Goal: Navigation & Orientation: Find specific page/section

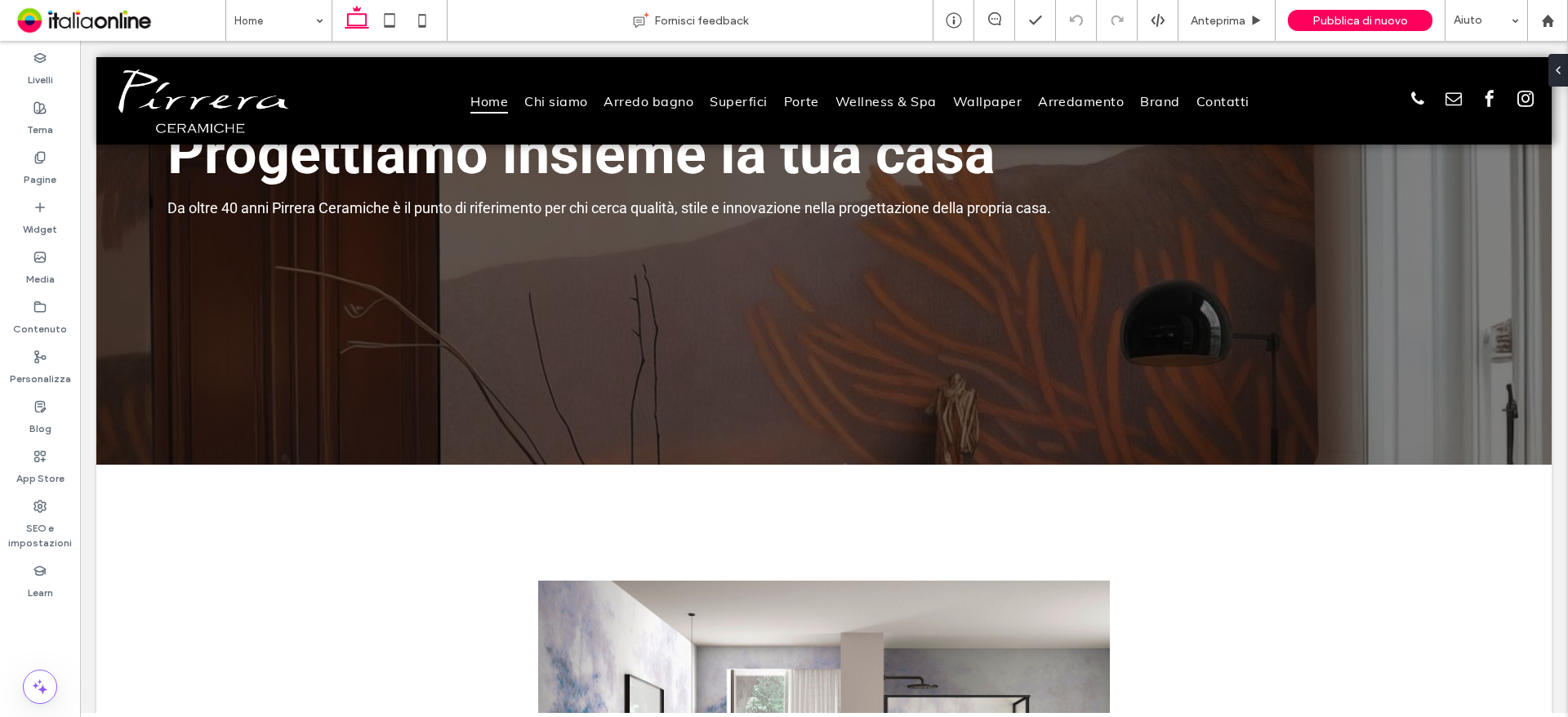
scroll to position [163, 0]
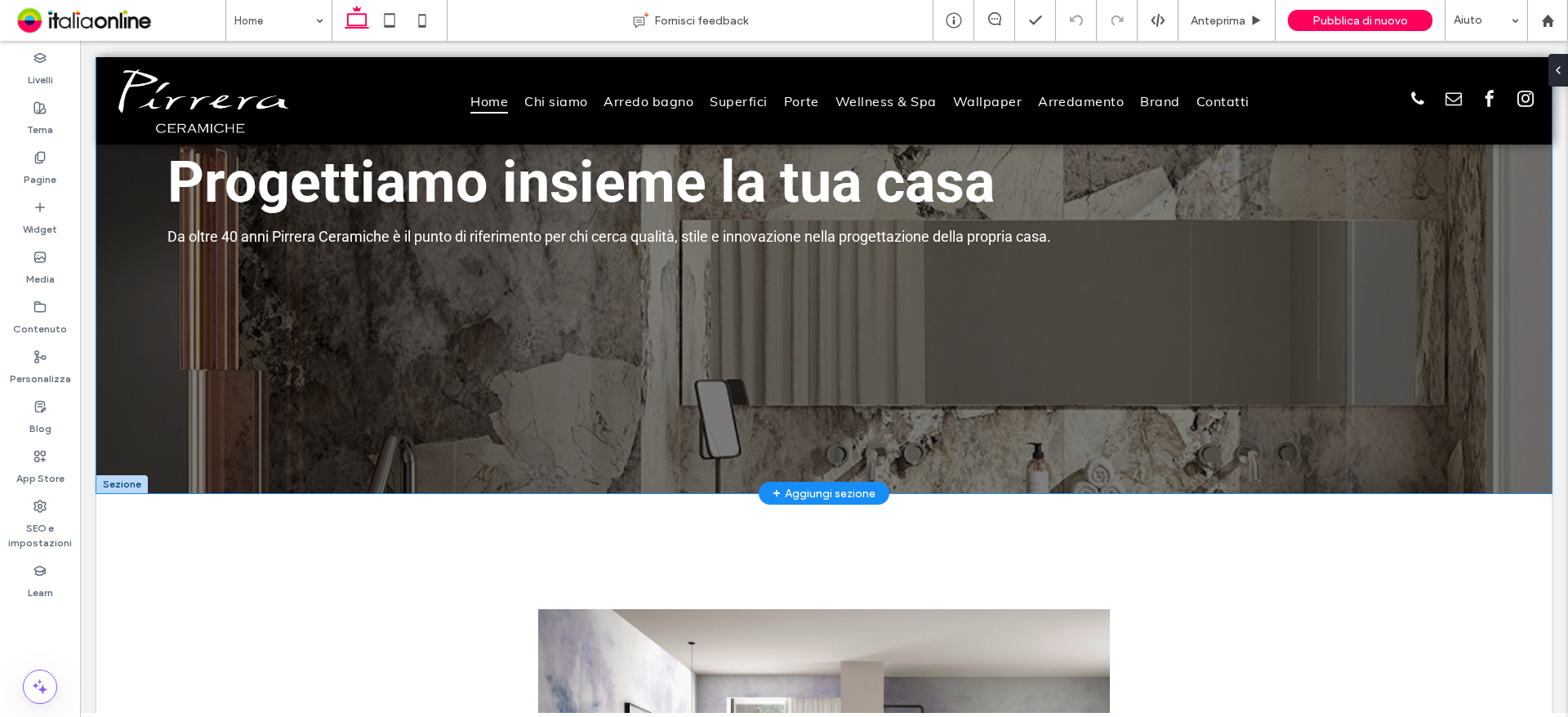
click at [1366, 386] on div "Progettiamo insieme la tua casa Da oltre 40 anni [PERSON_NAME] è il punto di ri…" at bounding box center [823, 193] width 1455 height 599
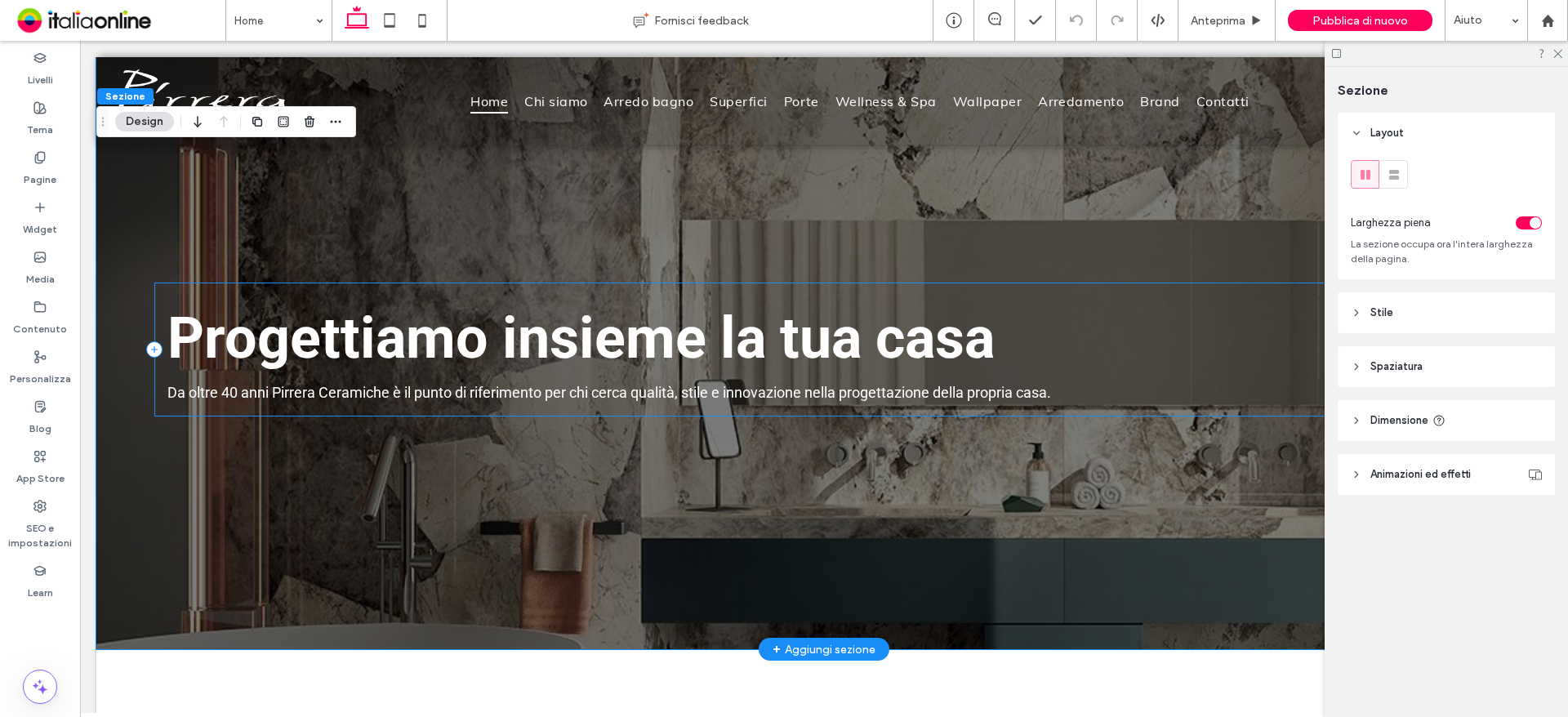
scroll to position [0, 0]
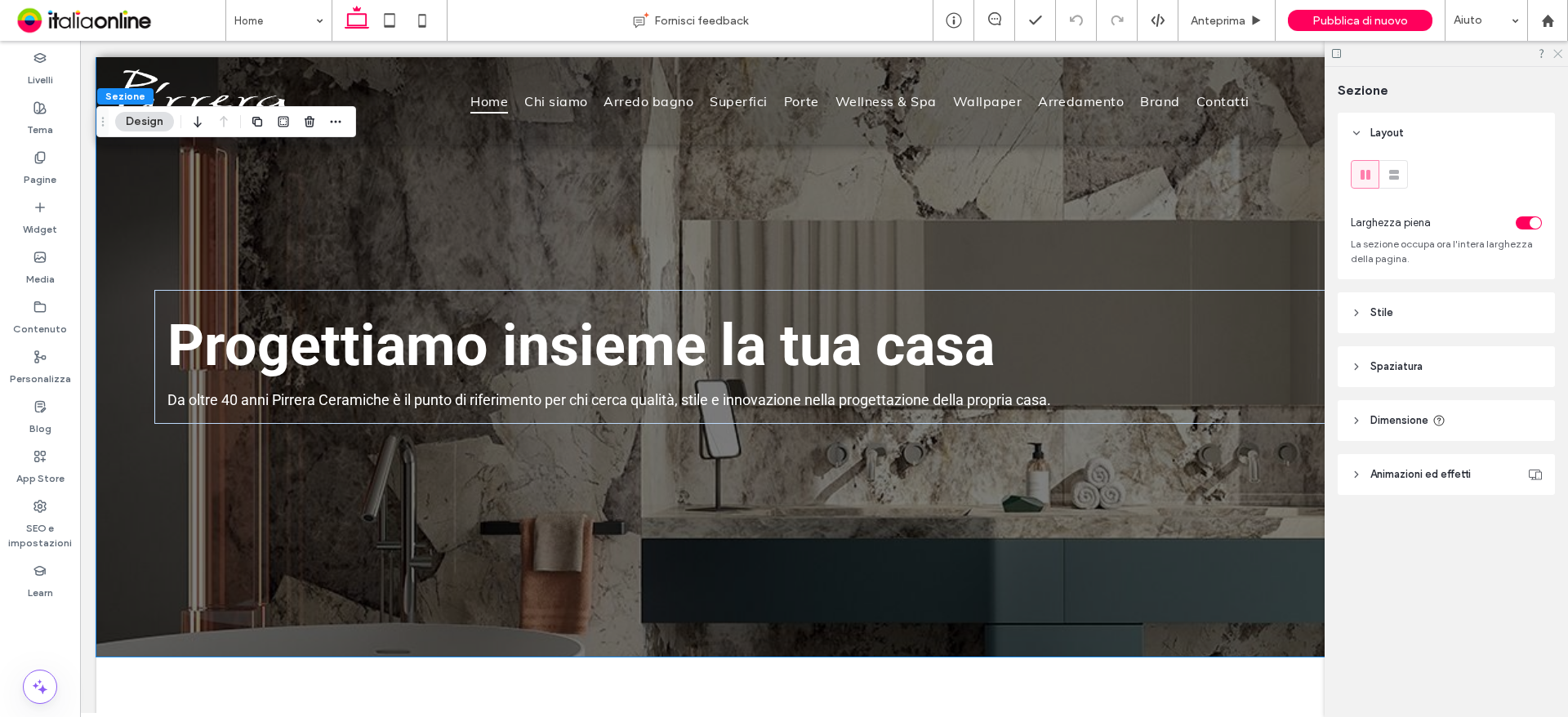
click at [1558, 51] on icon at bounding box center [1557, 53] width 11 height 11
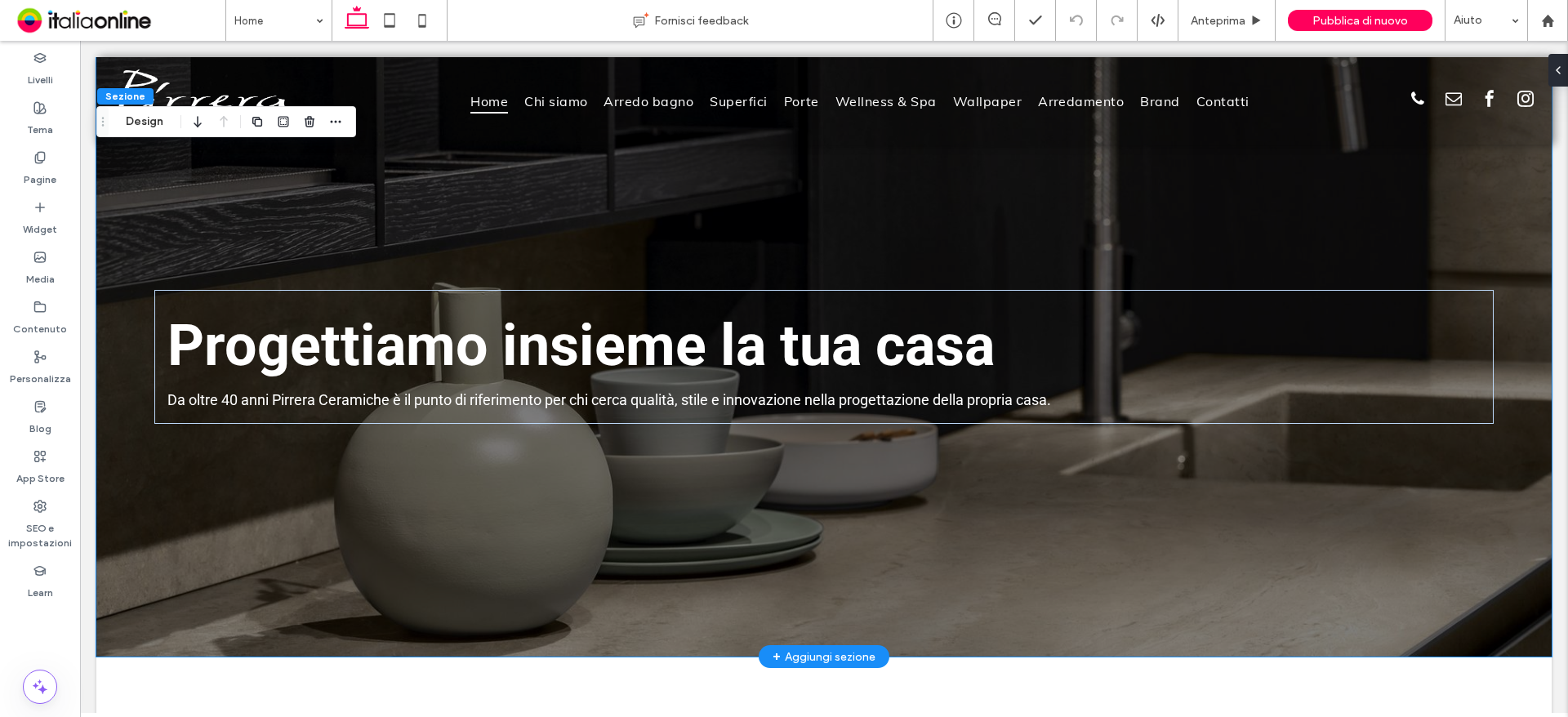
click at [221, 238] on div "Progettiamo insieme la tua casa Da oltre 40 anni [PERSON_NAME] è il punto di ri…" at bounding box center [823, 357] width 1455 height 599
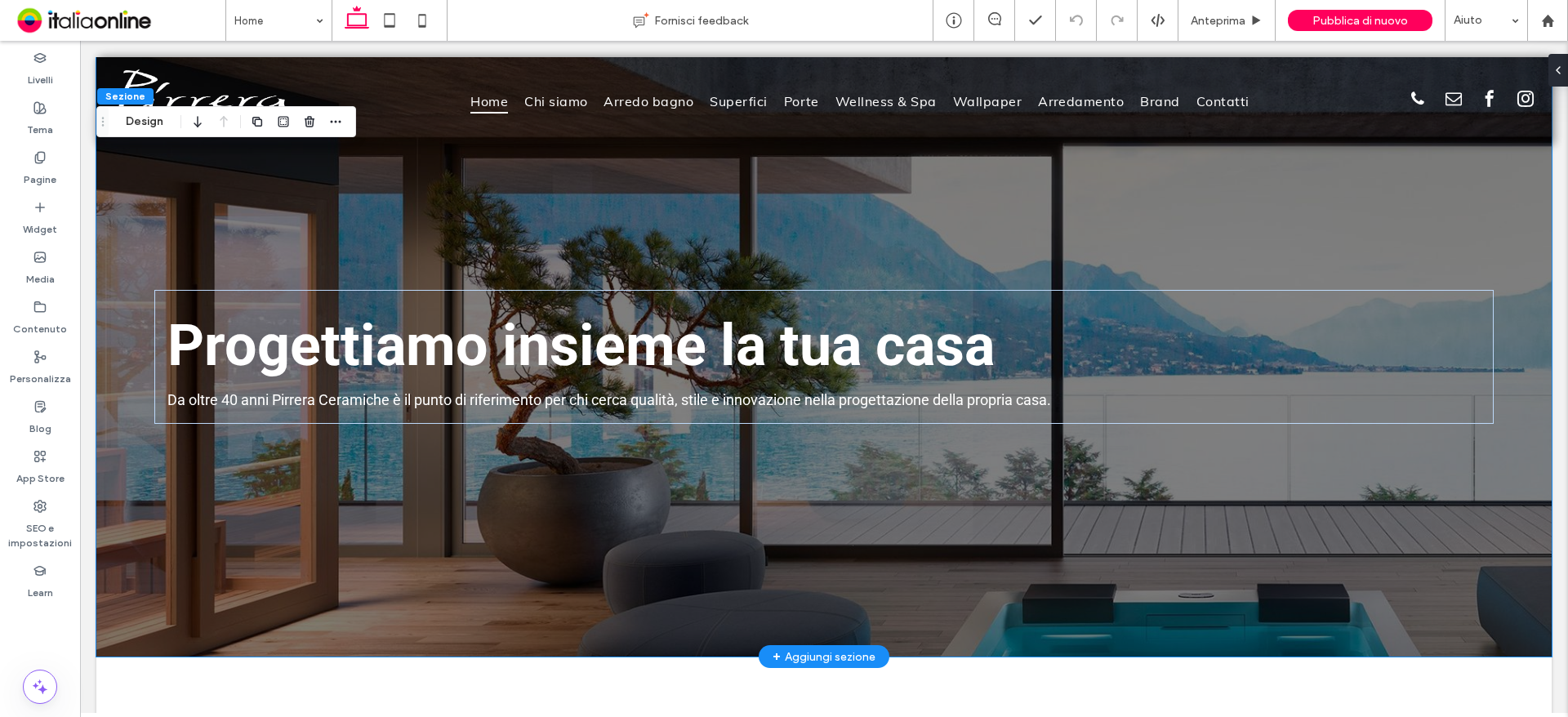
click at [221, 238] on div "Progettiamo insieme la tua casa Da oltre 40 anni [PERSON_NAME] è il punto di ri…" at bounding box center [823, 357] width 1455 height 599
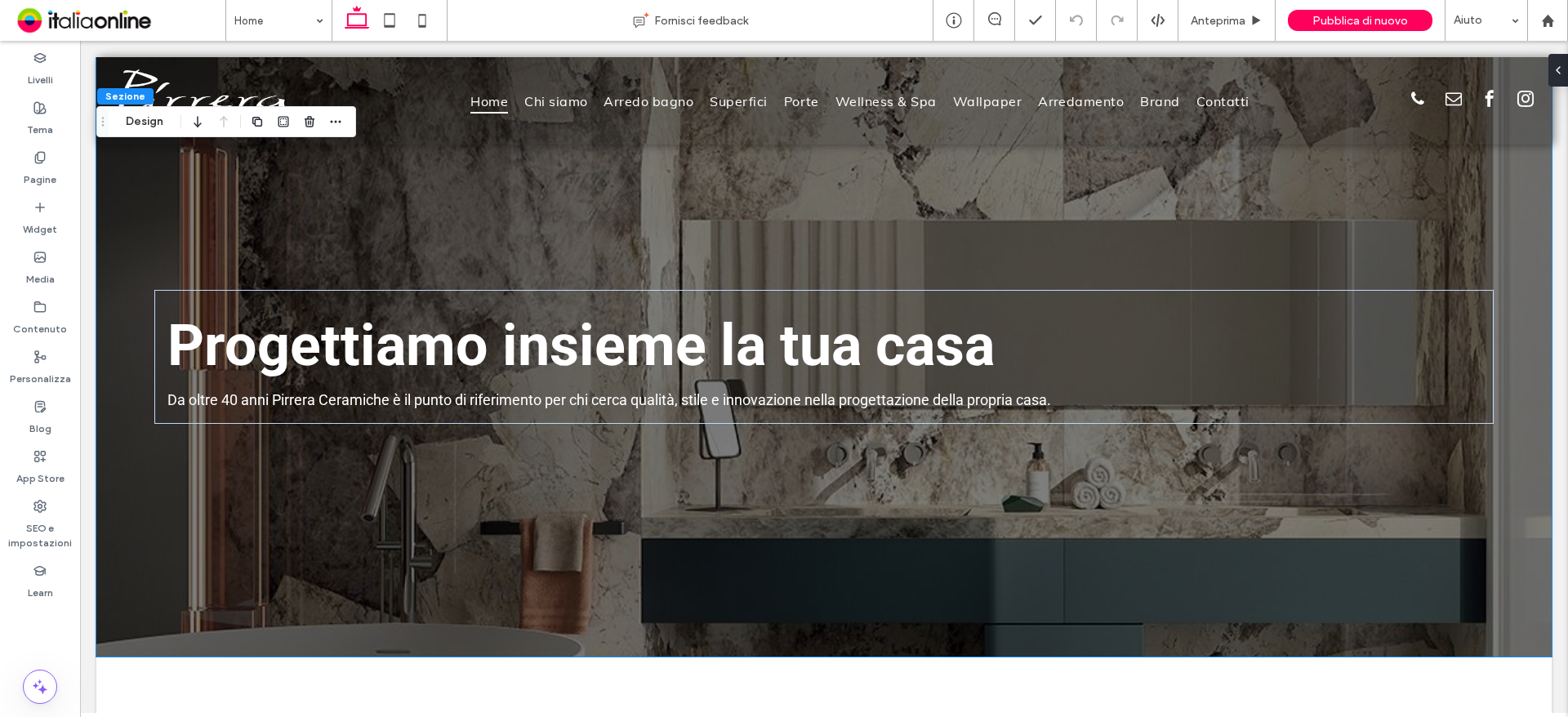
click at [104, 121] on icon "Trascina" at bounding box center [103, 122] width 13 height 12
click at [132, 124] on button "Design" at bounding box center [144, 123] width 59 height 20
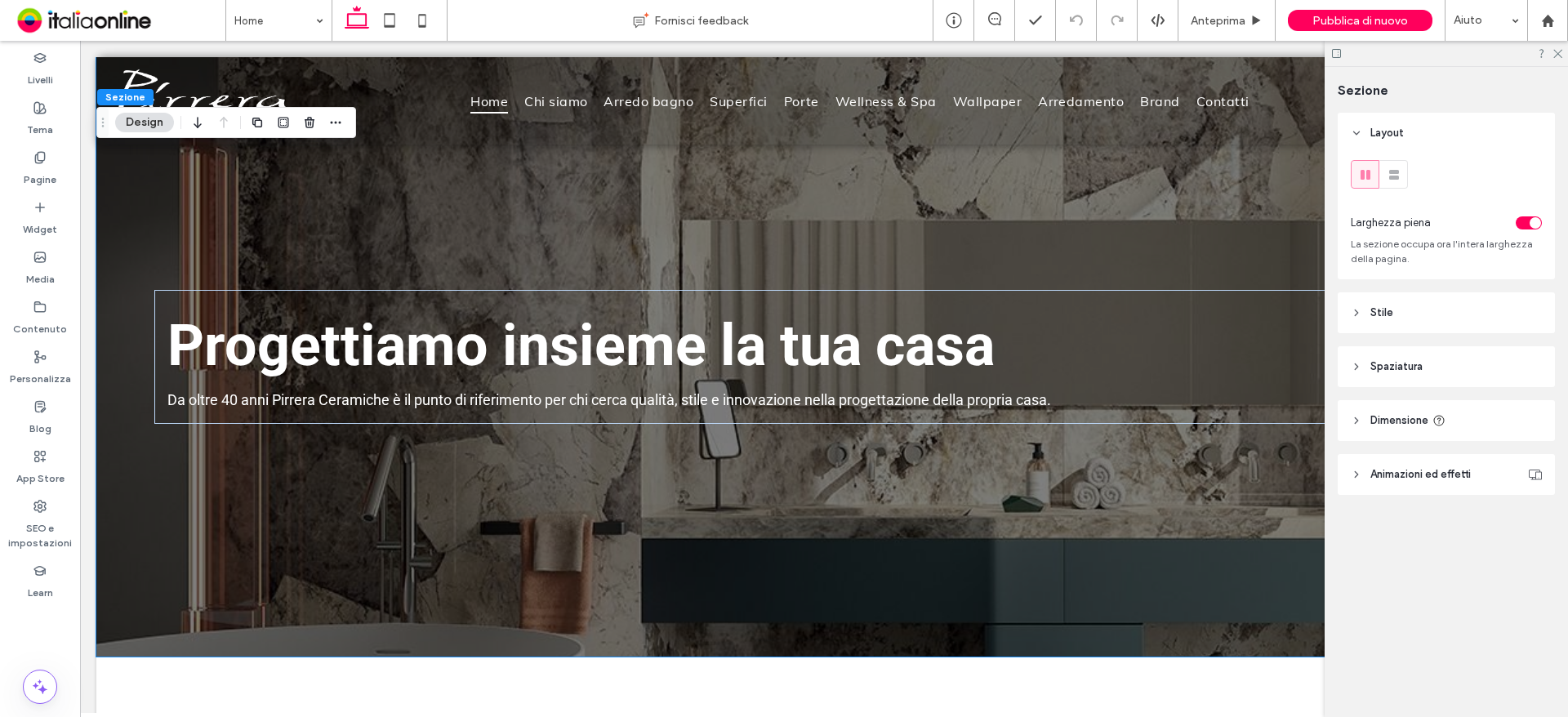
click at [105, 124] on icon "Trascina" at bounding box center [103, 123] width 13 height 12
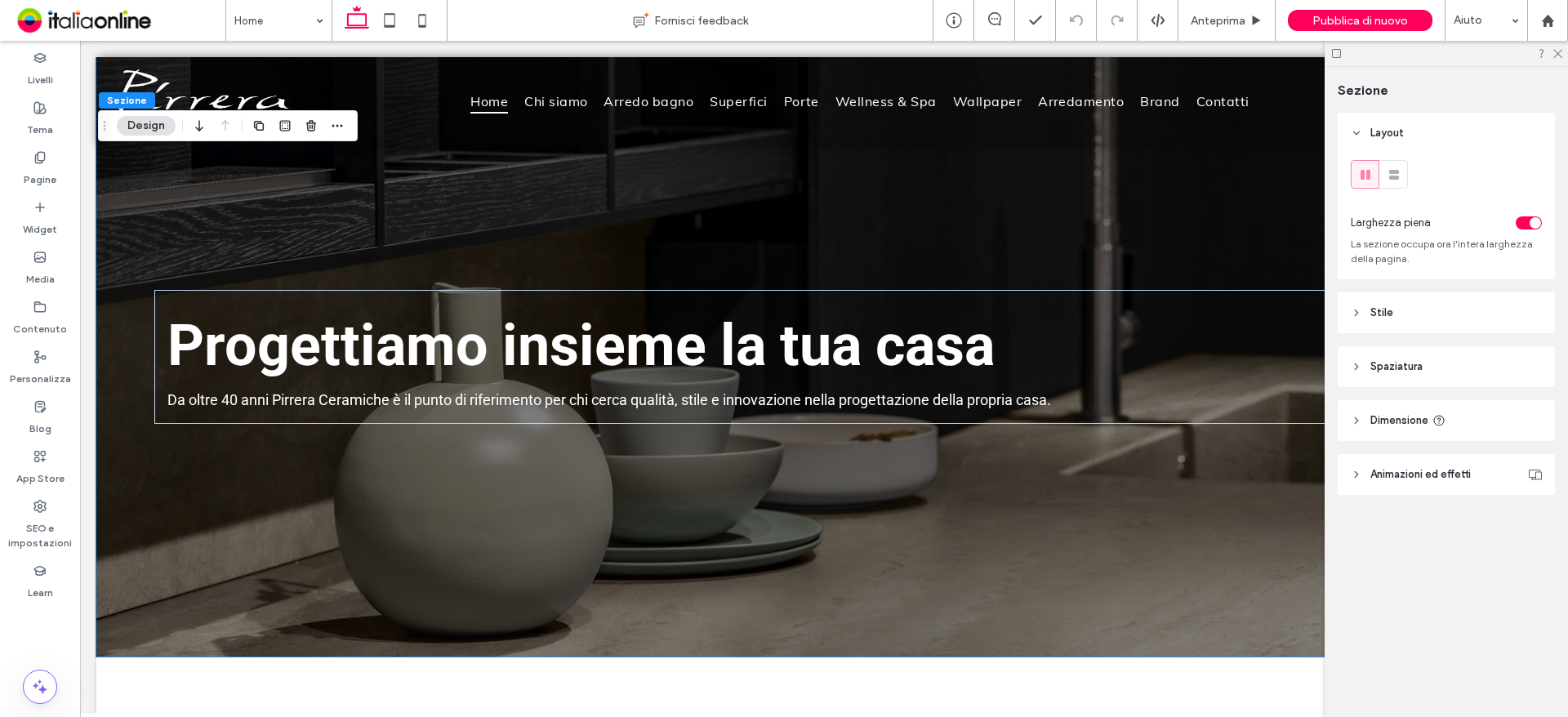
click at [109, 131] on icon "Trascina" at bounding box center [104, 125] width 13 height 12
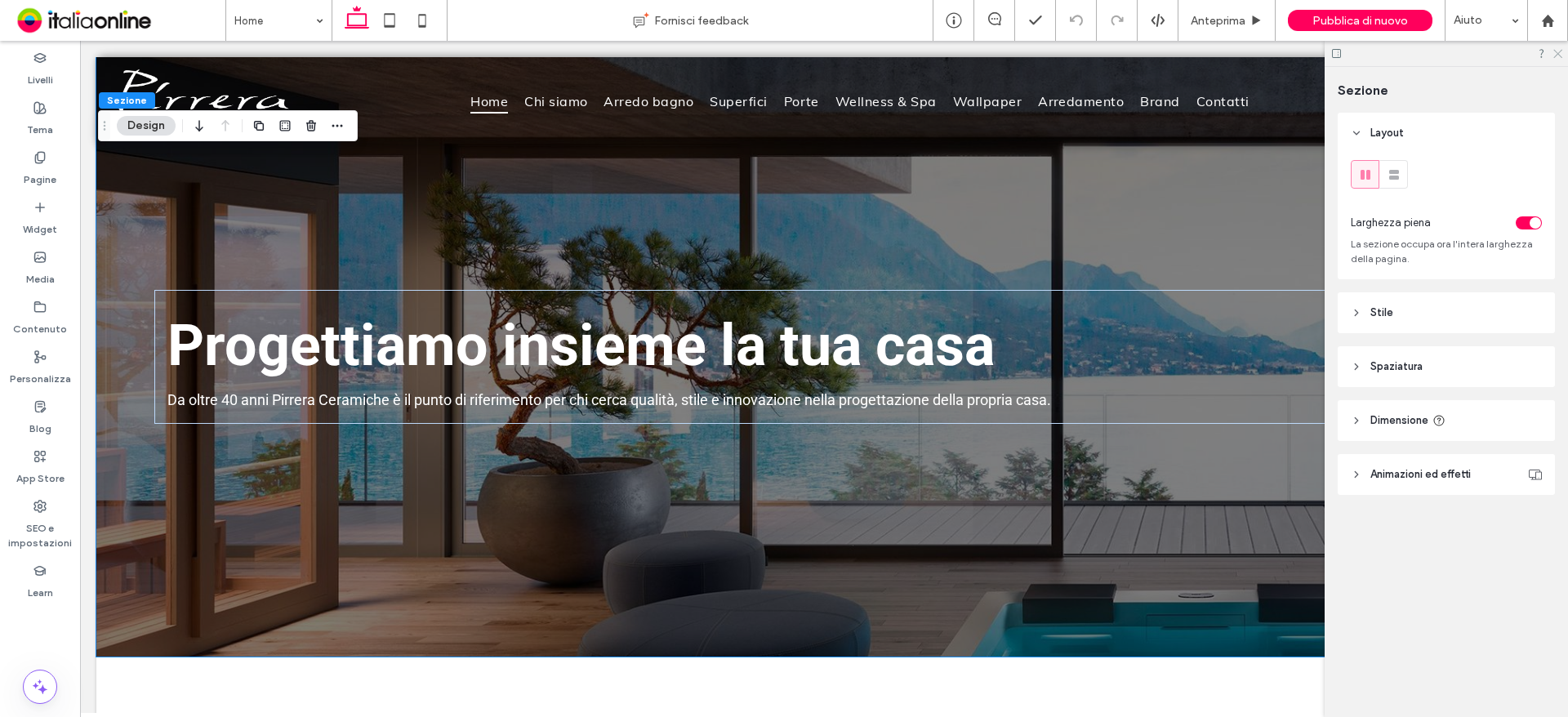
click at [1558, 55] on icon at bounding box center [1557, 53] width 11 height 11
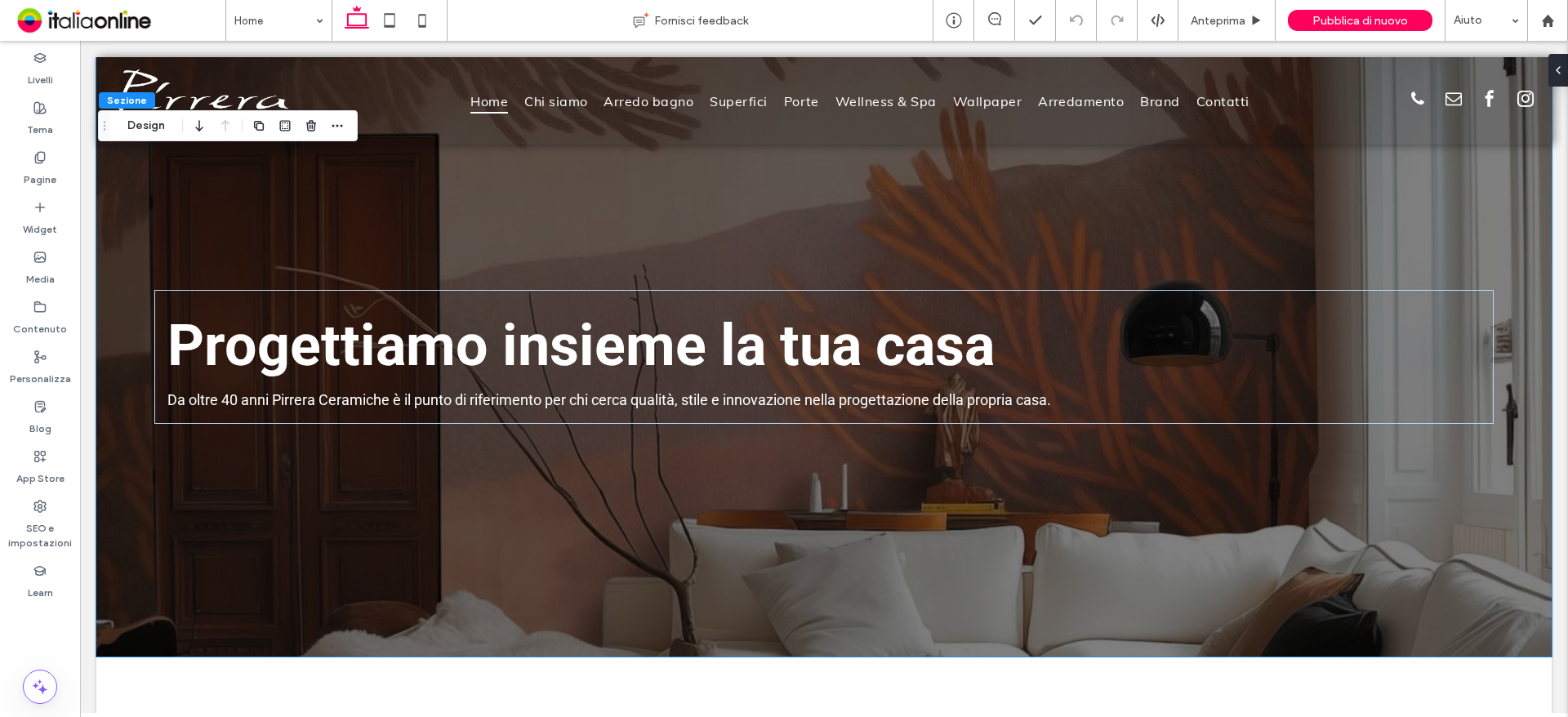
click at [102, 132] on div "Trascina" at bounding box center [104, 125] width 12 height 29
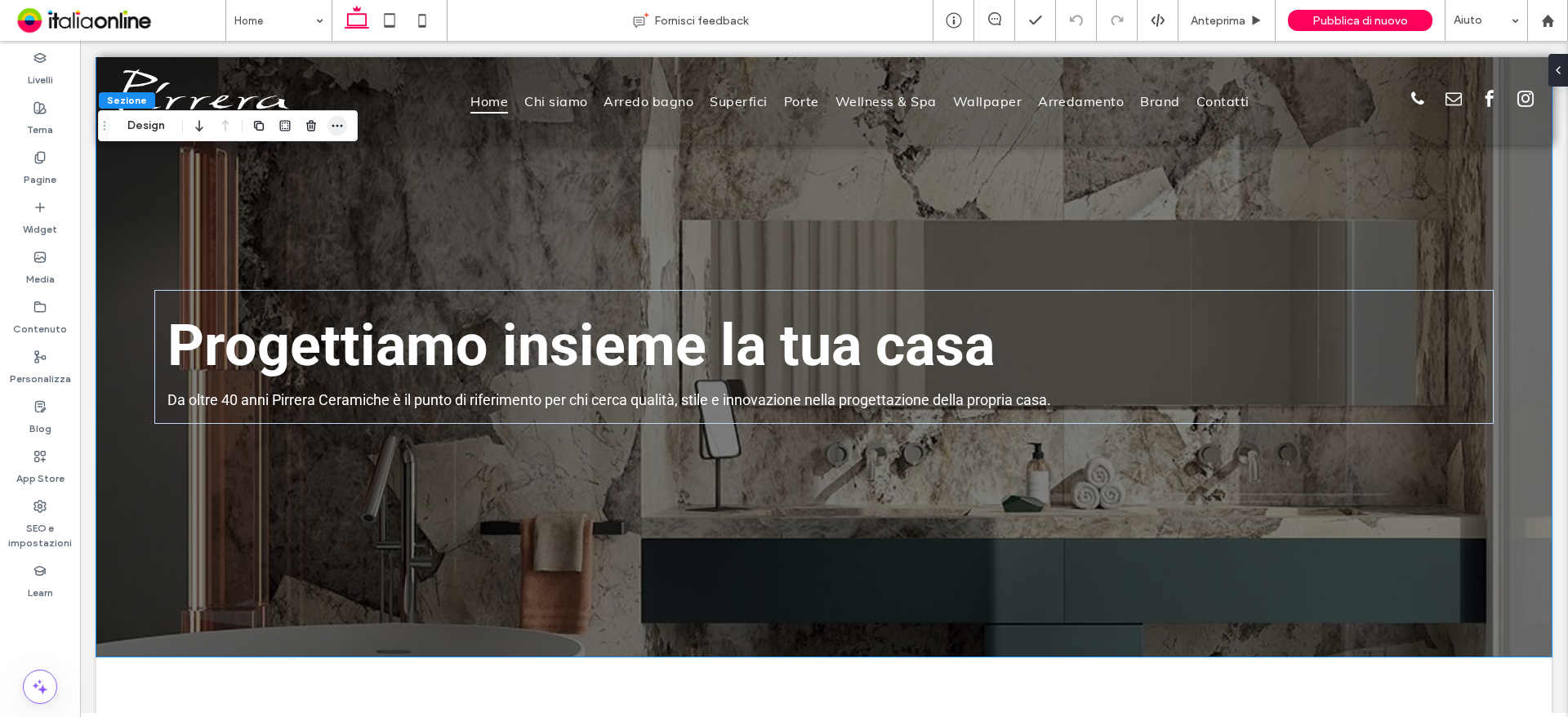
click at [330, 128] on span "button" at bounding box center [338, 126] width 20 height 20
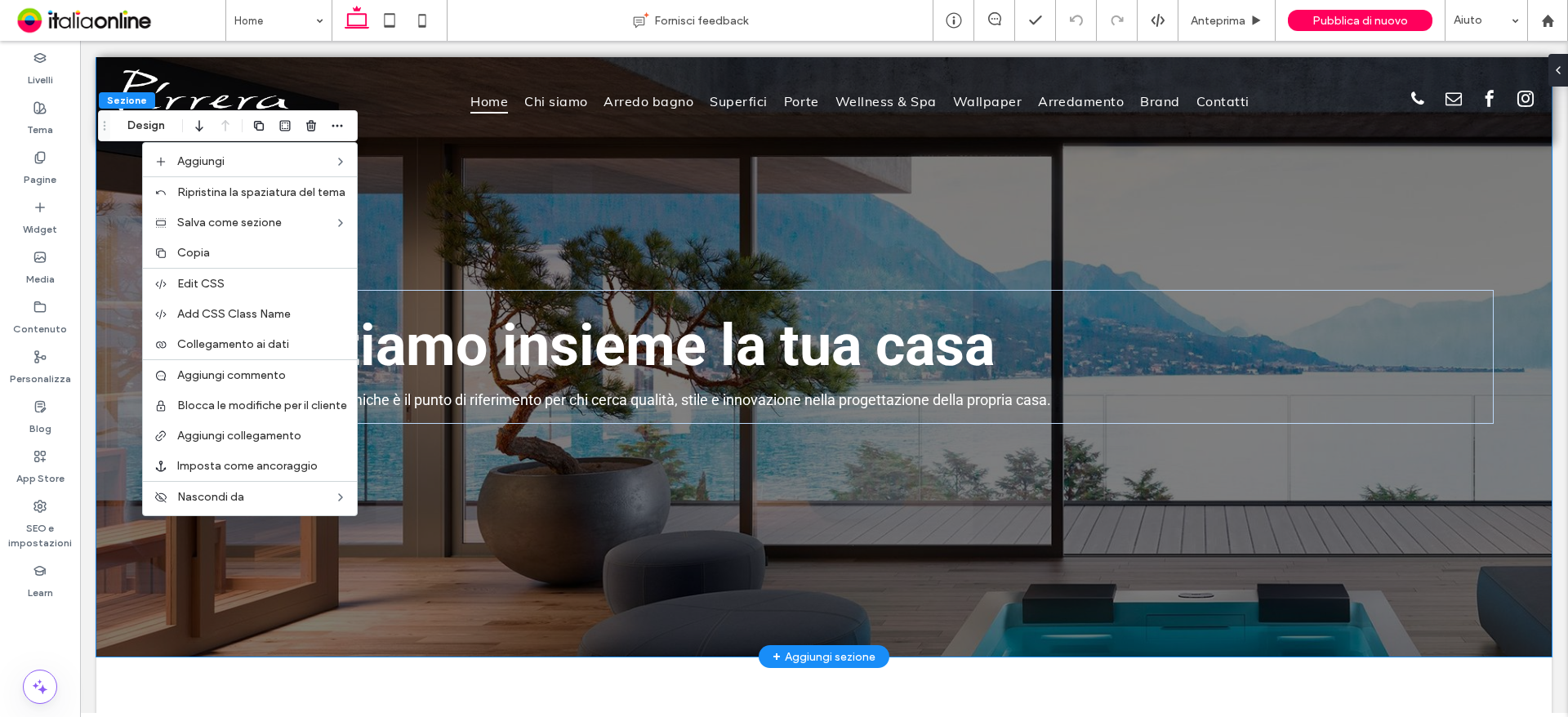
click at [102, 373] on div "Progettiamo insieme la tua casa Da oltre 40 anni [PERSON_NAME] è il punto di ri…" at bounding box center [823, 357] width 1455 height 599
click at [102, 374] on div "Progettiamo insieme la tua casa Da oltre 40 anni [PERSON_NAME] è il punto di ri…" at bounding box center [823, 357] width 1455 height 599
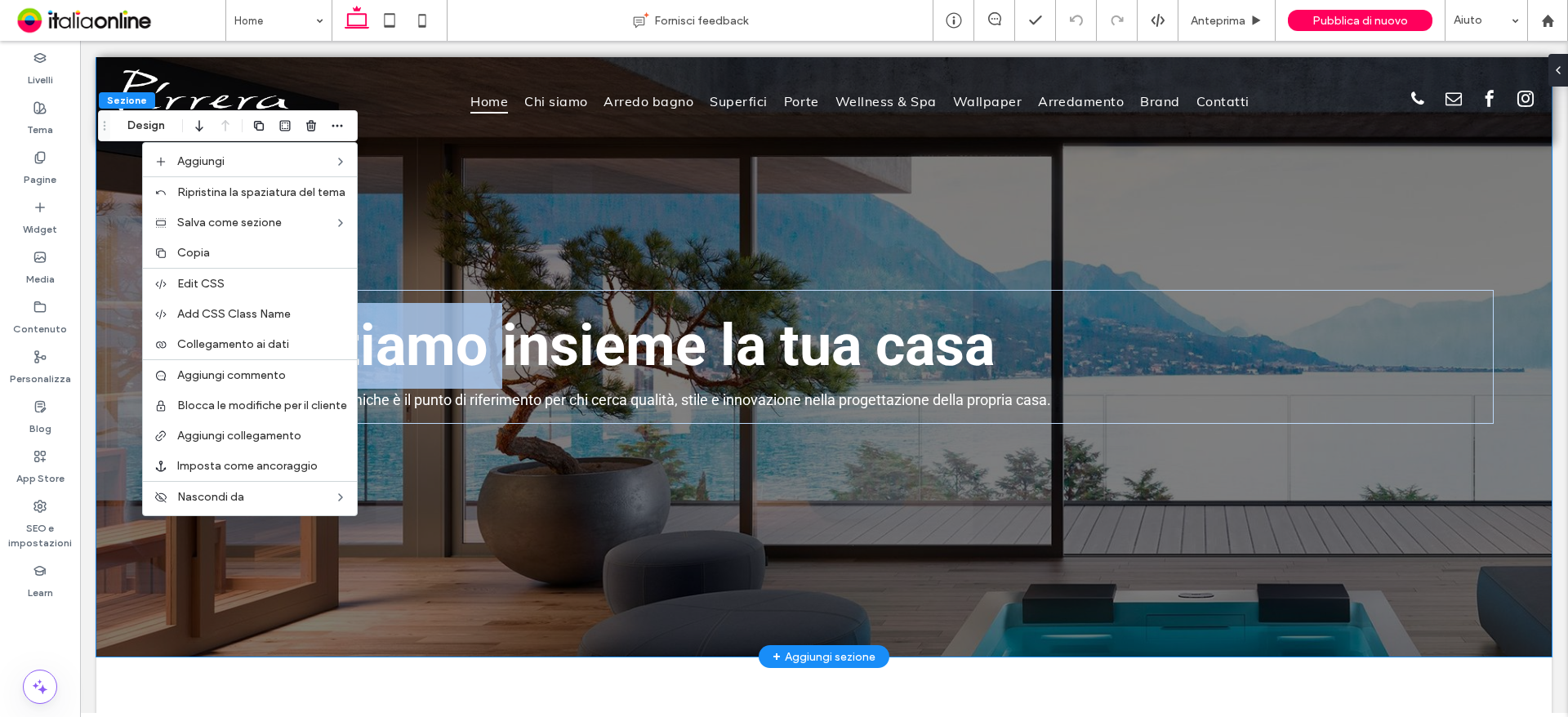
click at [102, 374] on div "Progettiamo insieme la tua casa Da oltre 40 anni [PERSON_NAME] è il punto di ri…" at bounding box center [823, 357] width 1455 height 599
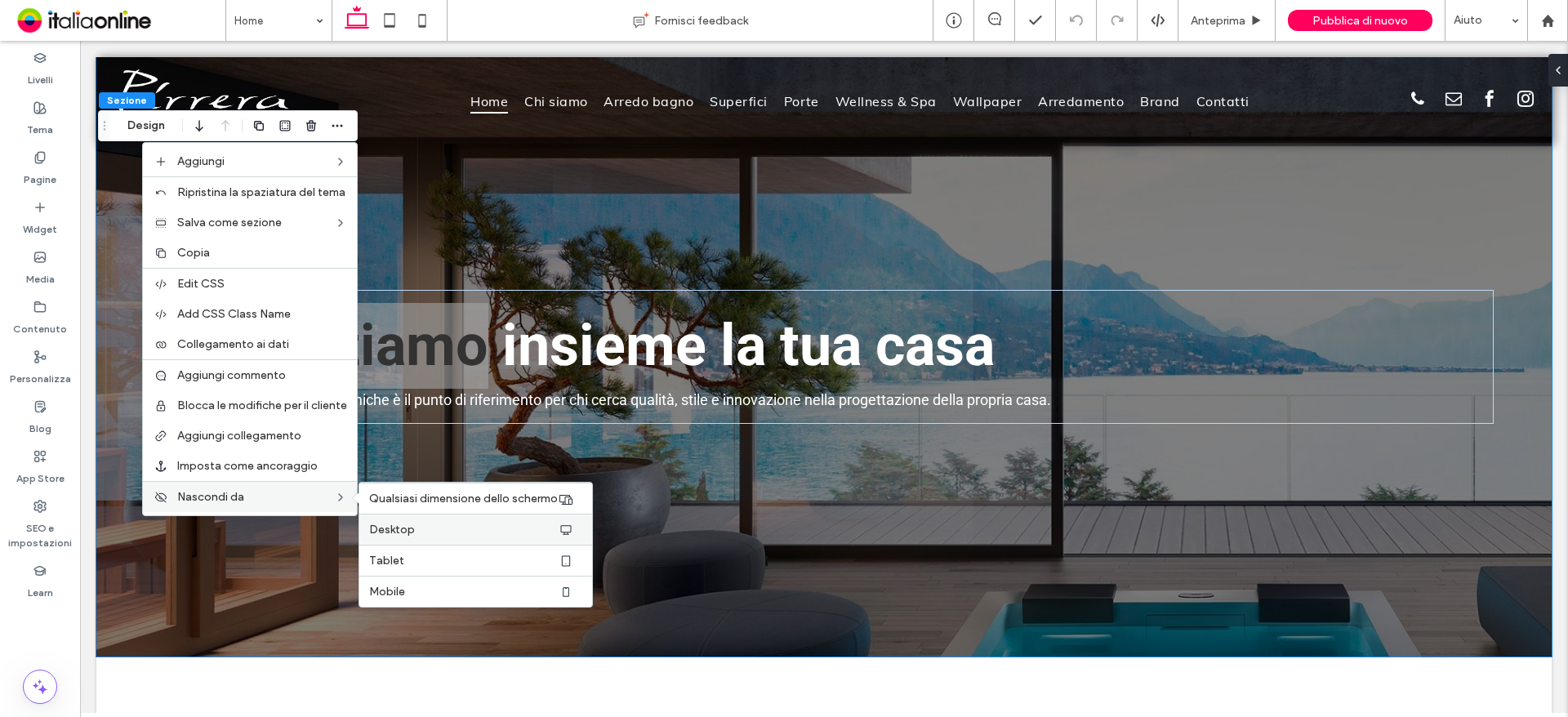
click at [450, 518] on div "Desktop" at bounding box center [476, 529] width 232 height 31
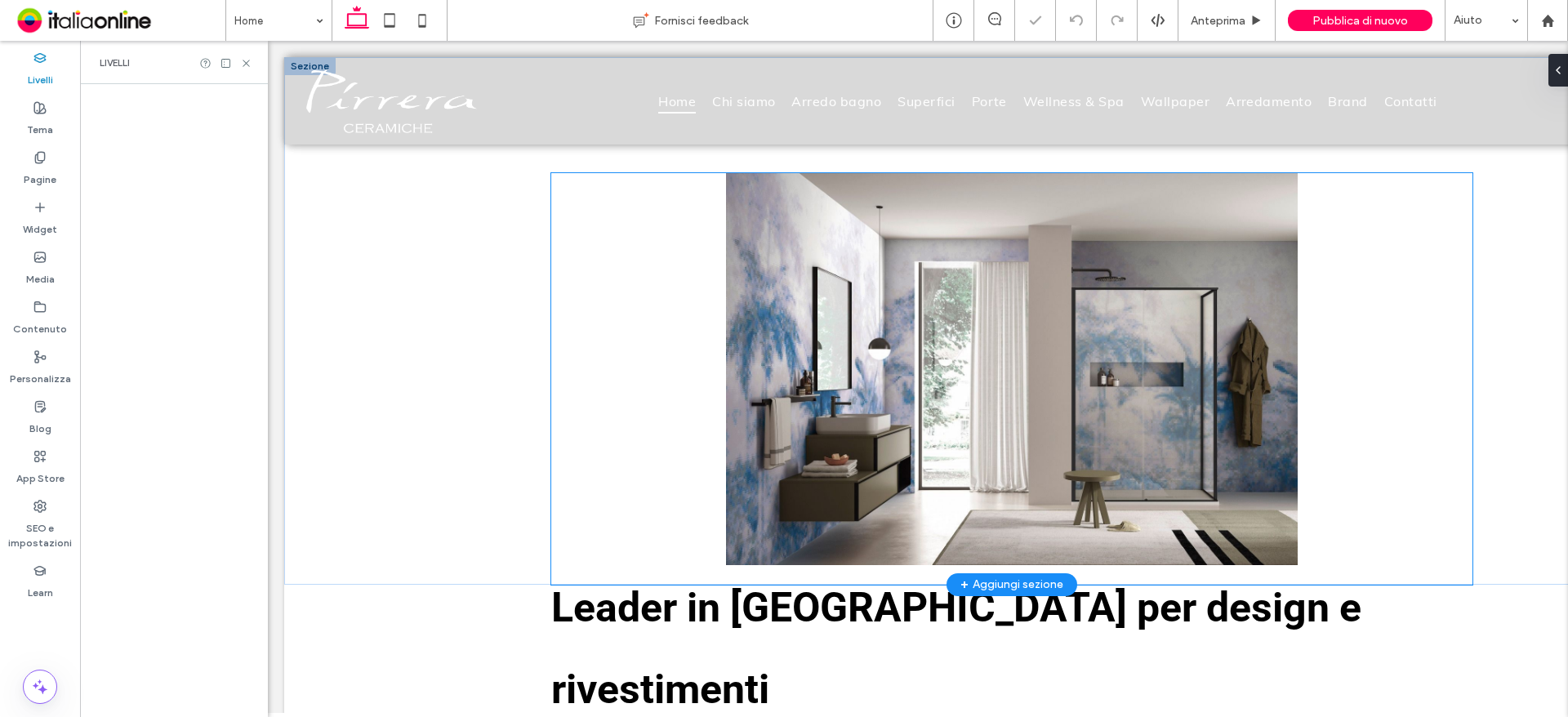
scroll to position [0, 188]
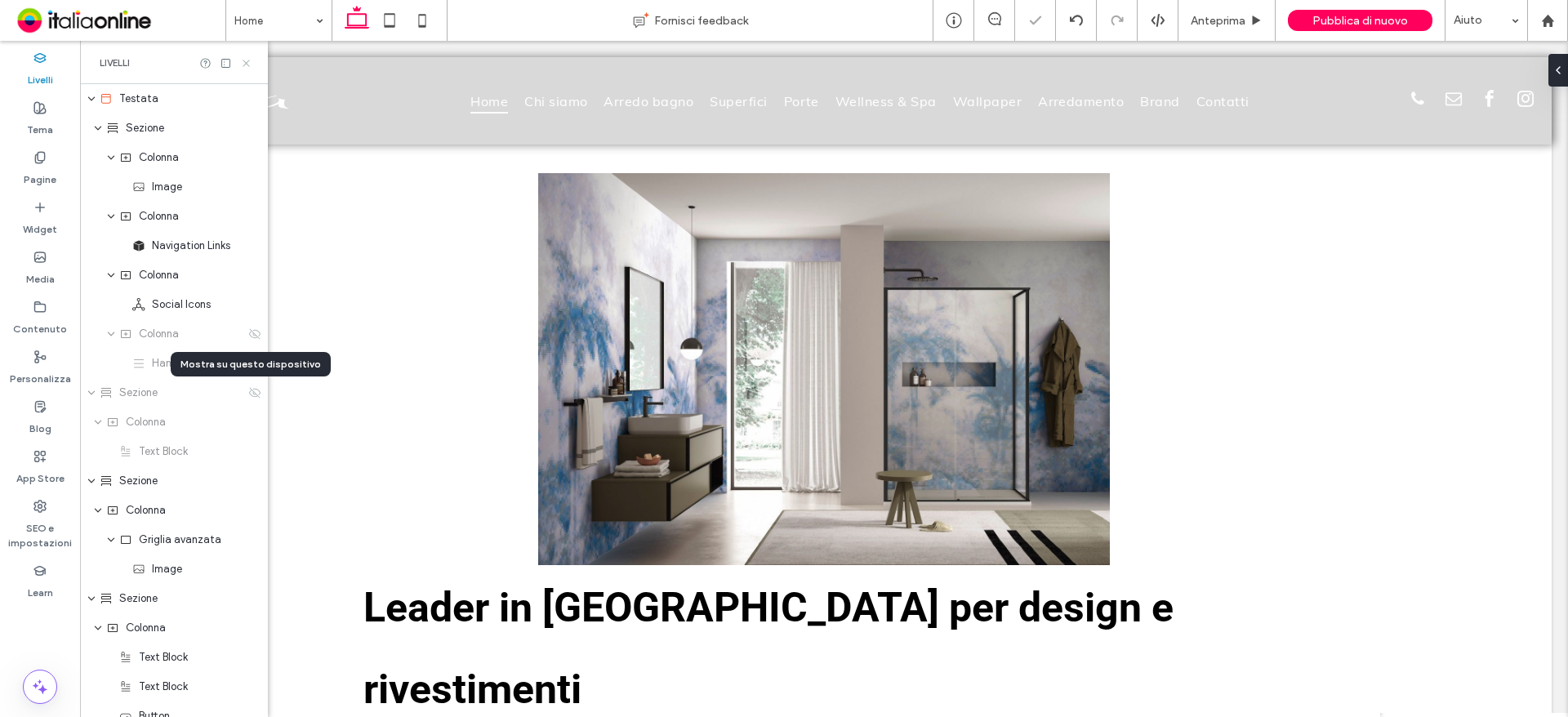
click at [250, 67] on icon at bounding box center [245, 63] width 12 height 12
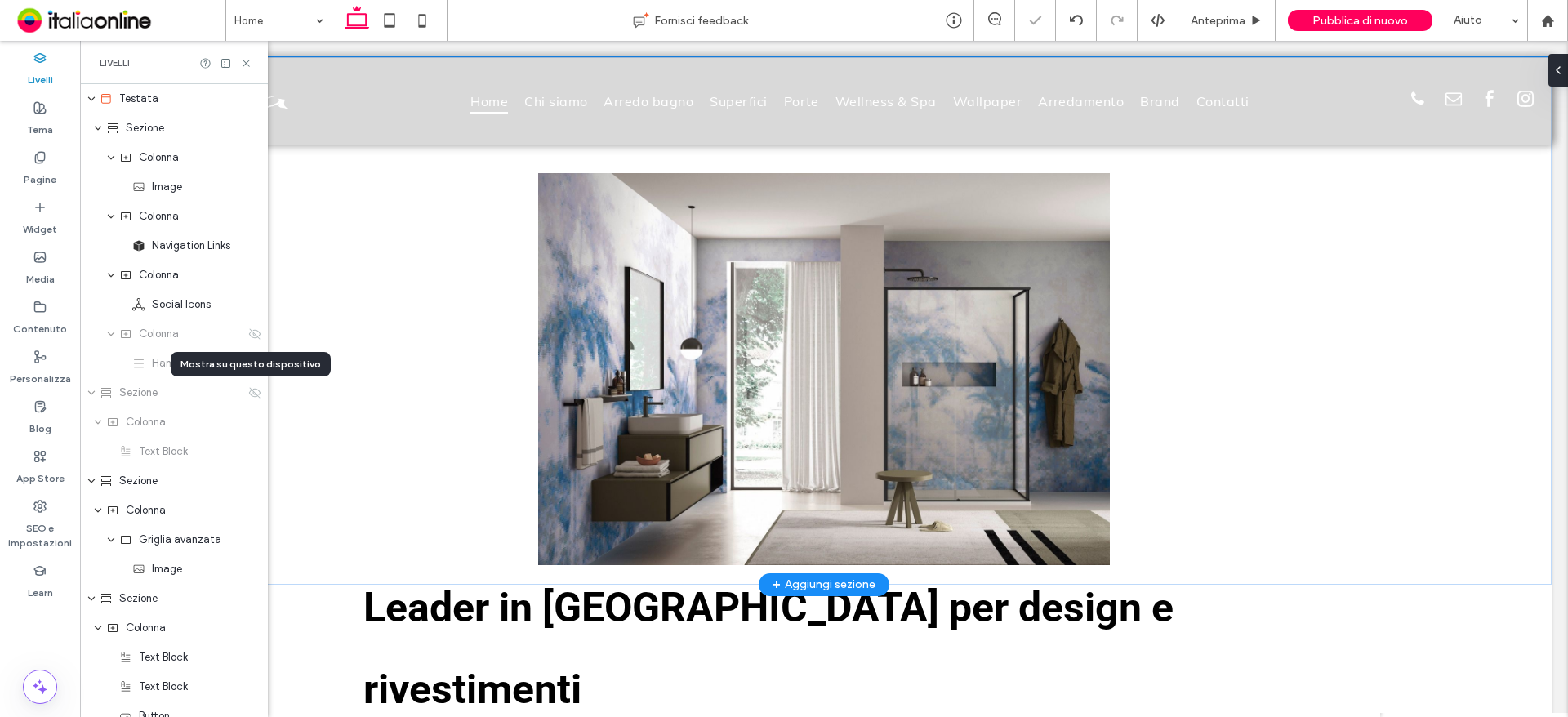
scroll to position [0, 0]
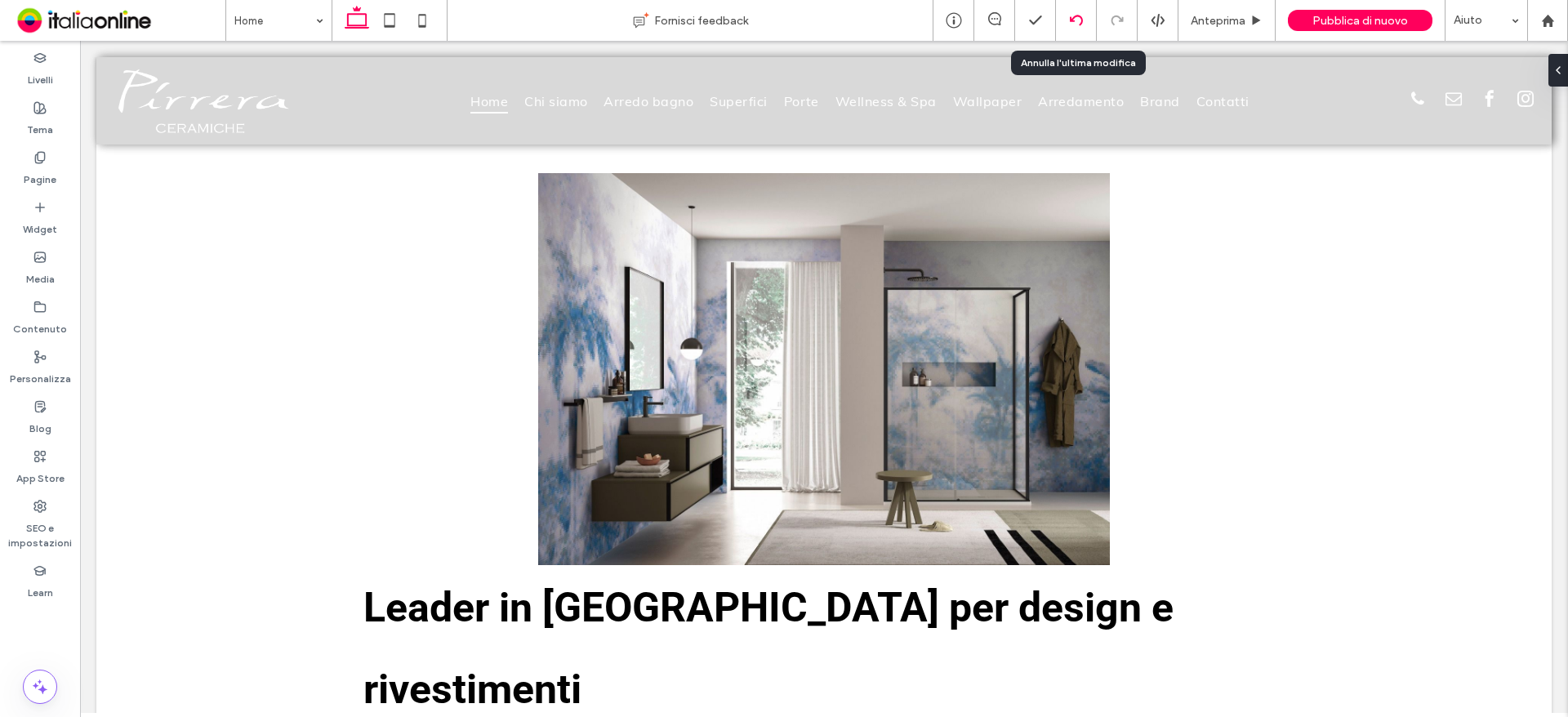
click at [1089, 20] on div at bounding box center [1076, 20] width 40 height 13
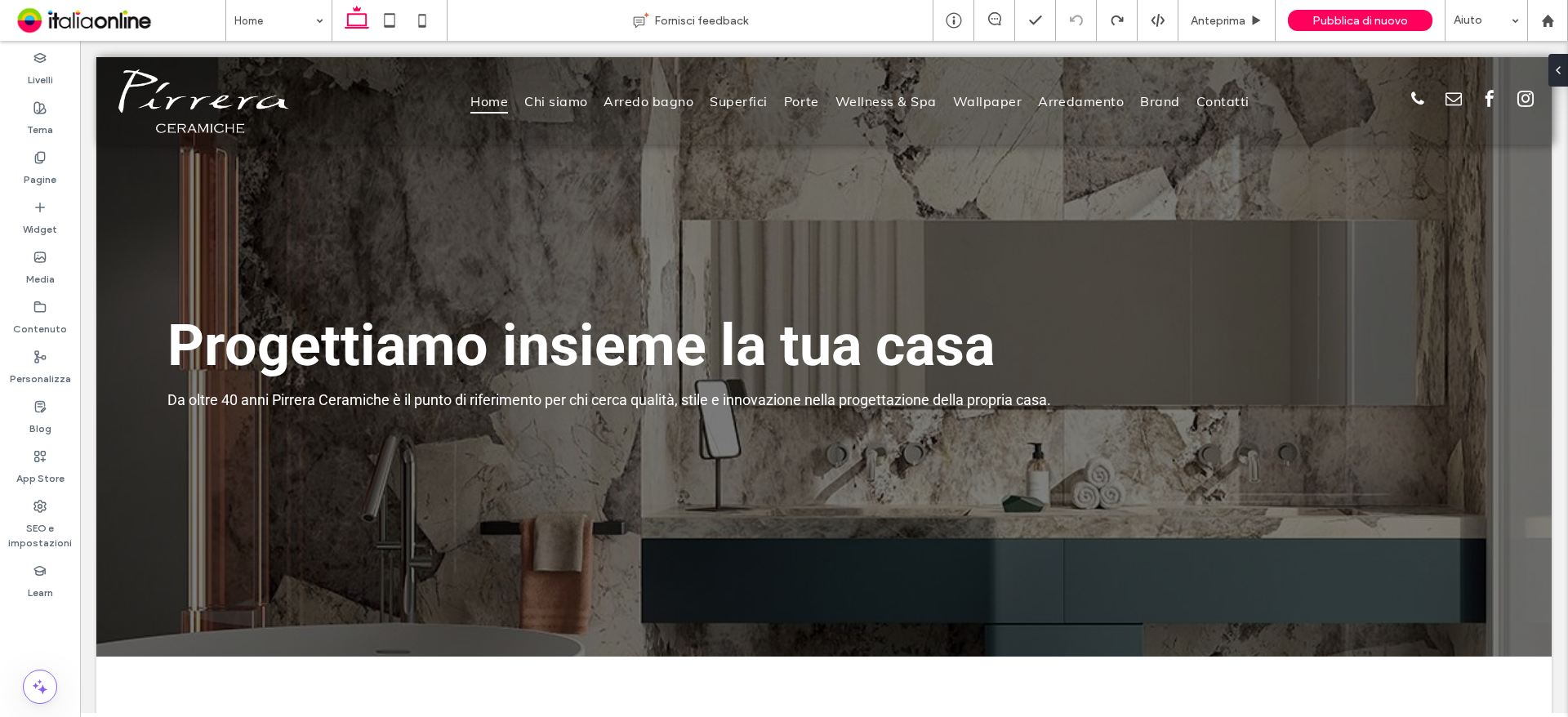
drag, startPoint x: 421, startPoint y: 12, endPoint x: 1066, endPoint y: 234, distance: 682.1
click at [421, 12] on icon at bounding box center [422, 20] width 33 height 33
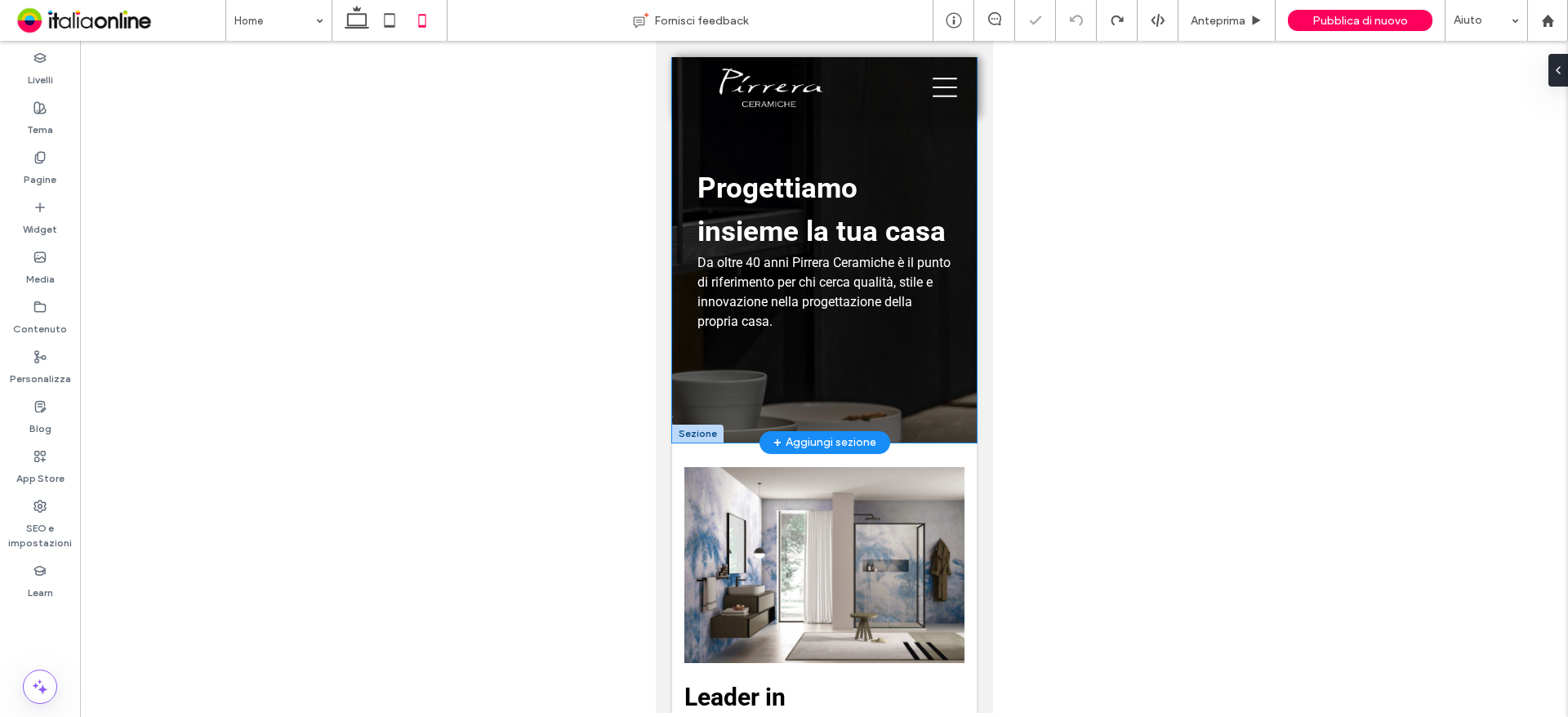
click at [952, 248] on div "Progettiamo insieme la tua casa Da oltre 40 anni [PERSON_NAME] è il punto di ri…" at bounding box center [823, 250] width 305 height 386
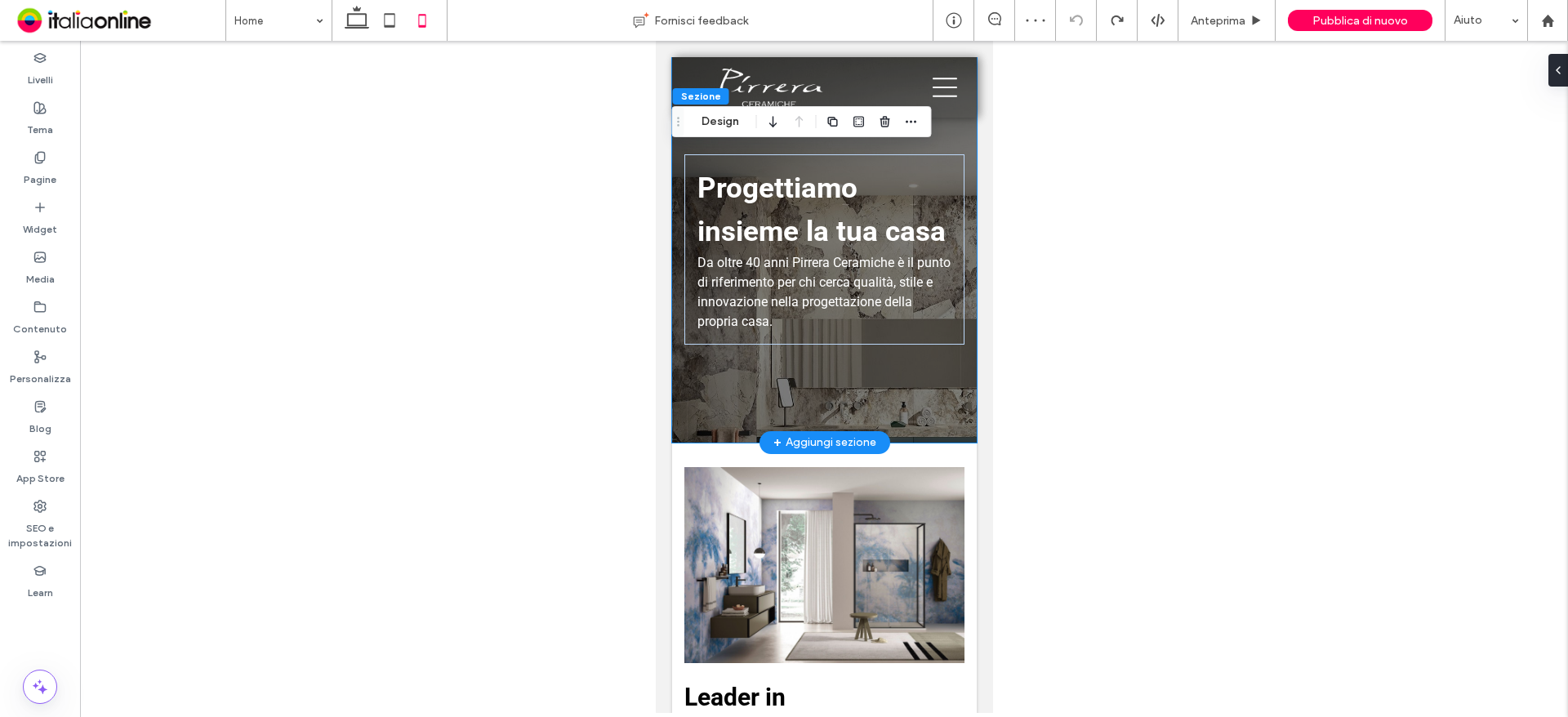
click at [940, 443] on div "Progettiamo insieme la tua casa Da oltre 40 anni [PERSON_NAME] è il punto di ri…" at bounding box center [823, 250] width 305 height 386
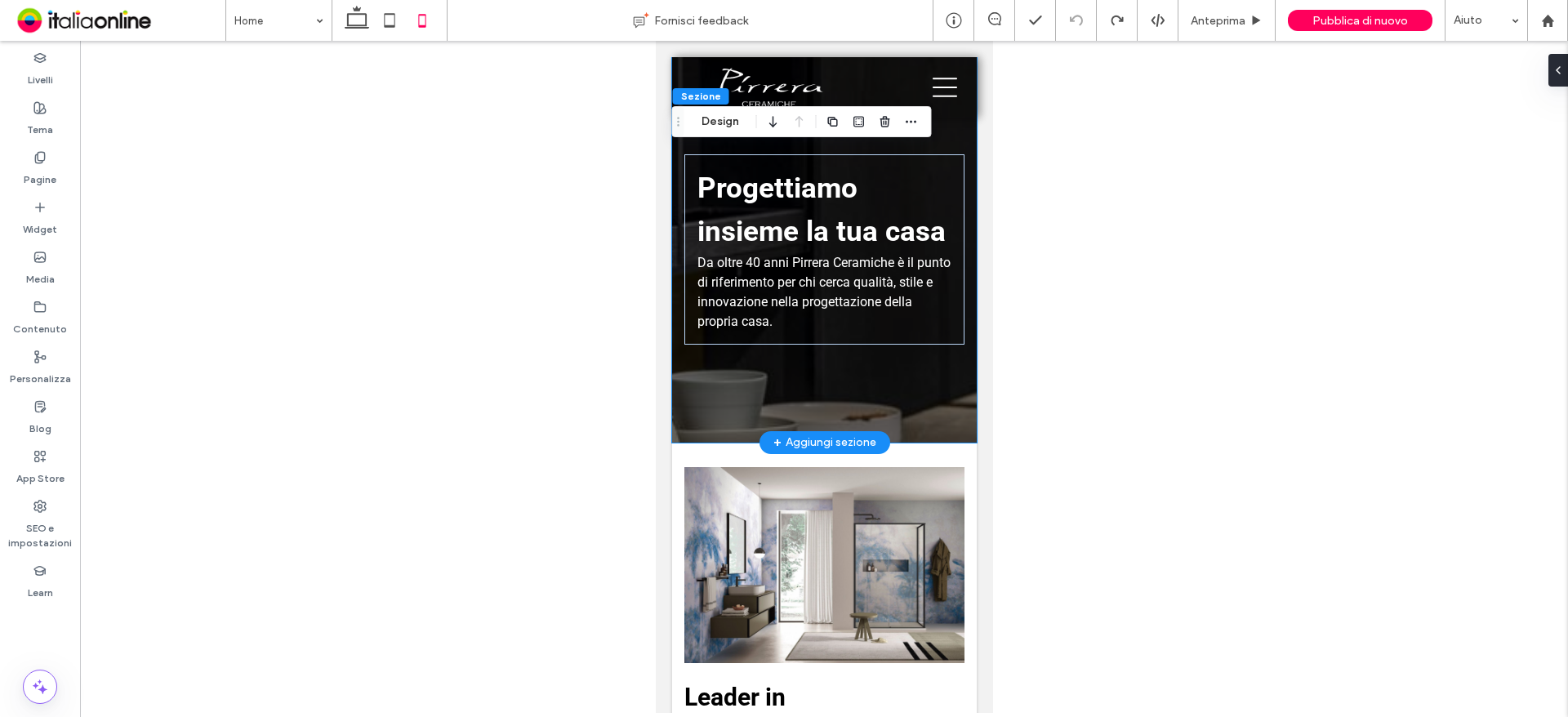
click at [688, 443] on div "Progettiamo insieme la tua casa Da oltre 40 anni [PERSON_NAME] è il punto di ri…" at bounding box center [823, 250] width 305 height 386
click at [915, 122] on use "button" at bounding box center [912, 122] width 11 height 3
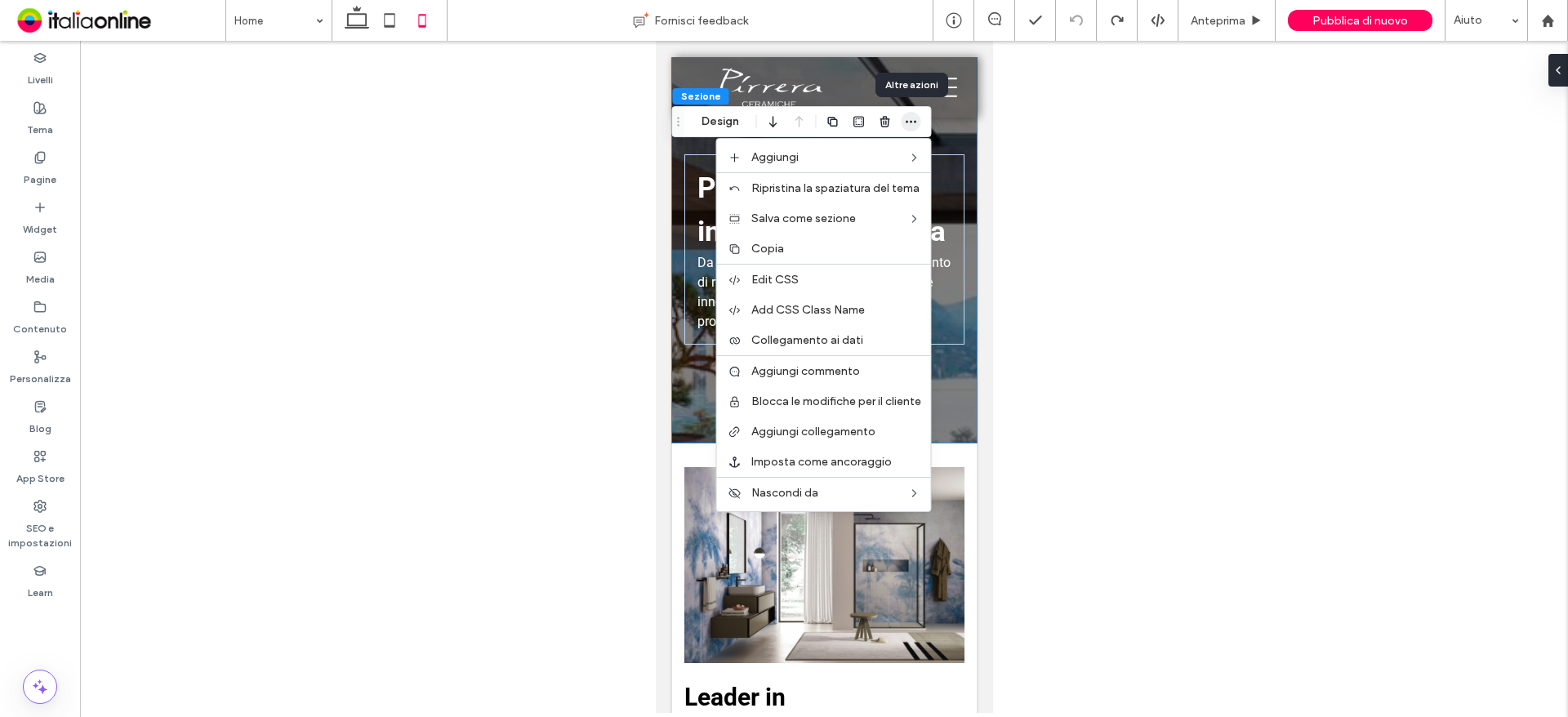
click at [915, 122] on use "button" at bounding box center [912, 122] width 11 height 3
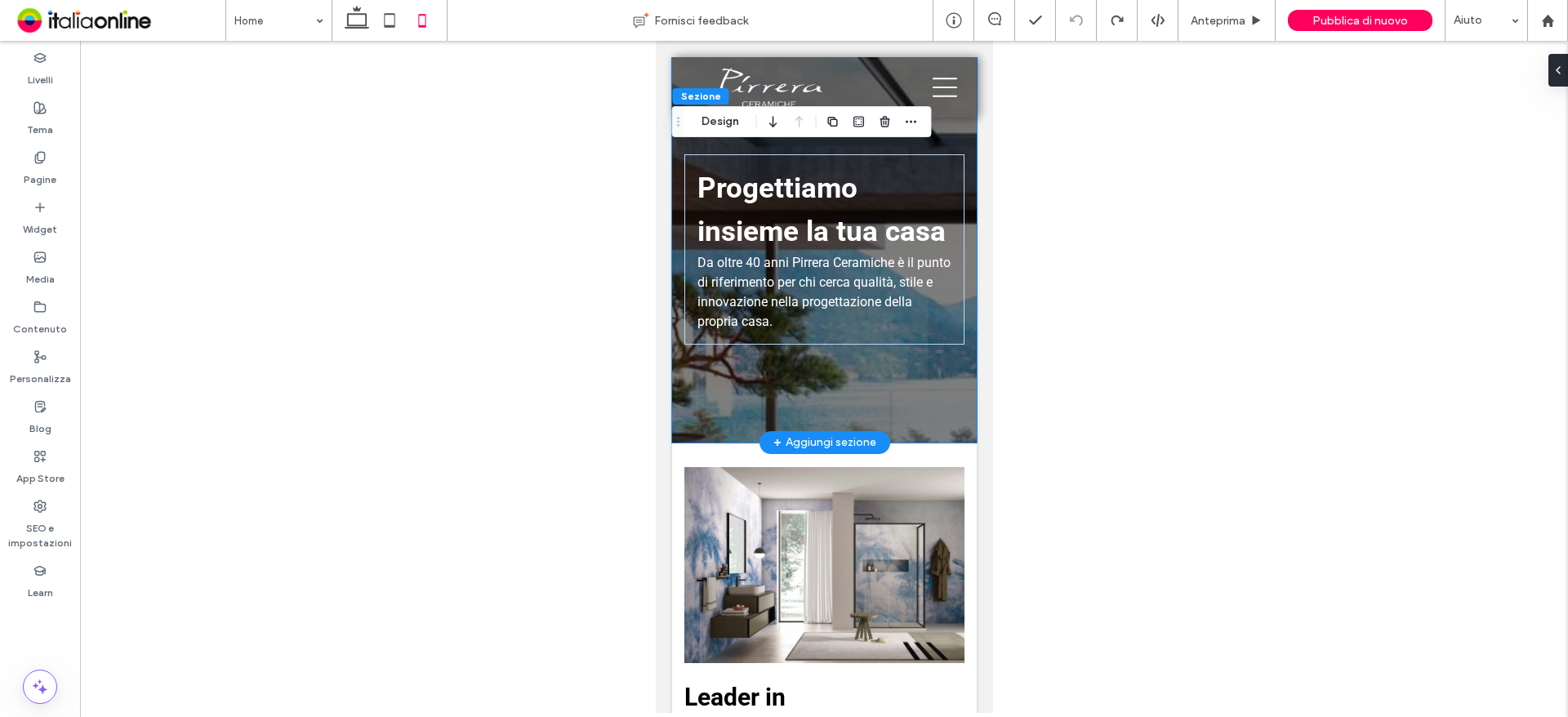
click at [911, 443] on div "Progettiamo insieme la tua casa Da oltre 40 anni [PERSON_NAME] è il punto di ri…" at bounding box center [823, 250] width 305 height 386
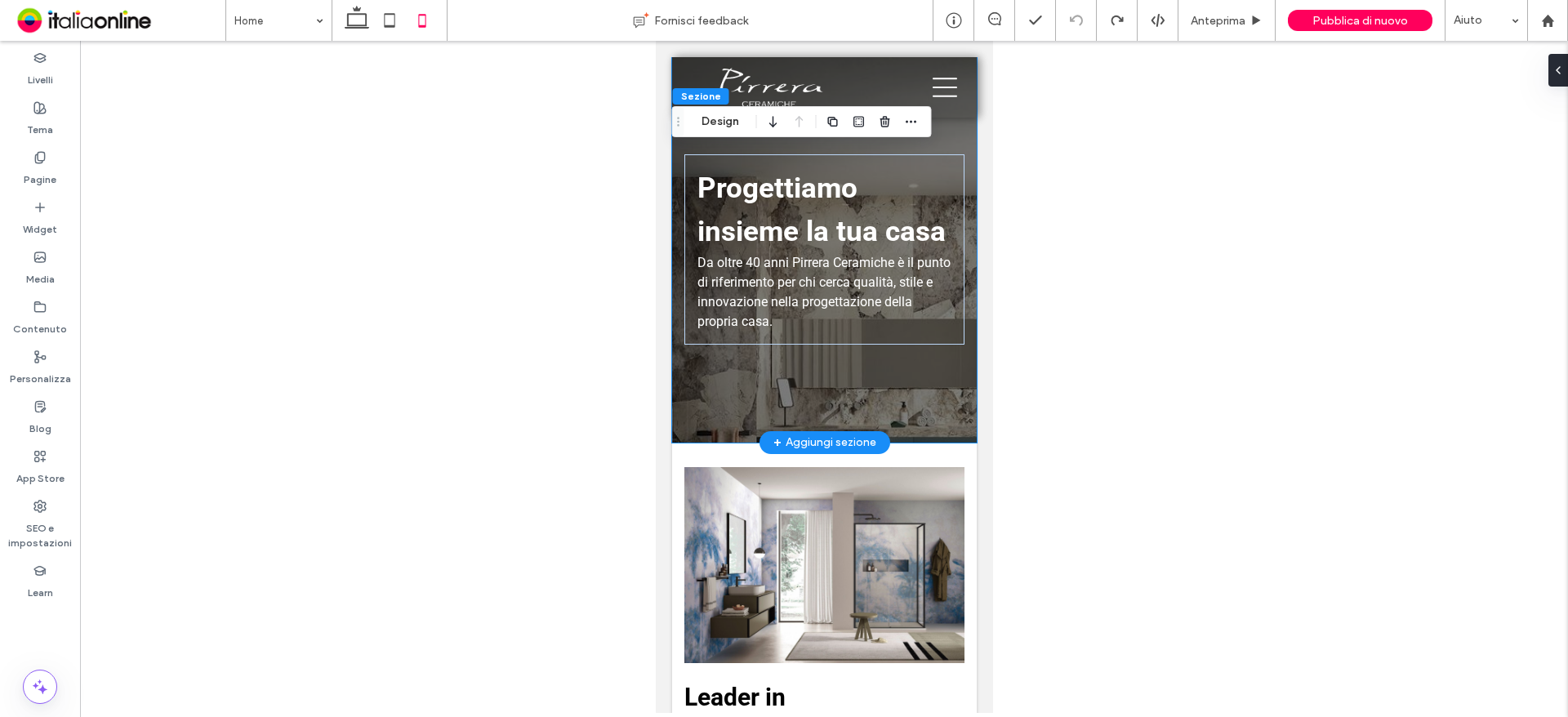
click at [912, 443] on div "Progettiamo insieme la tua casa Da oltre 40 anni [PERSON_NAME] è il punto di ri…" at bounding box center [823, 250] width 305 height 386
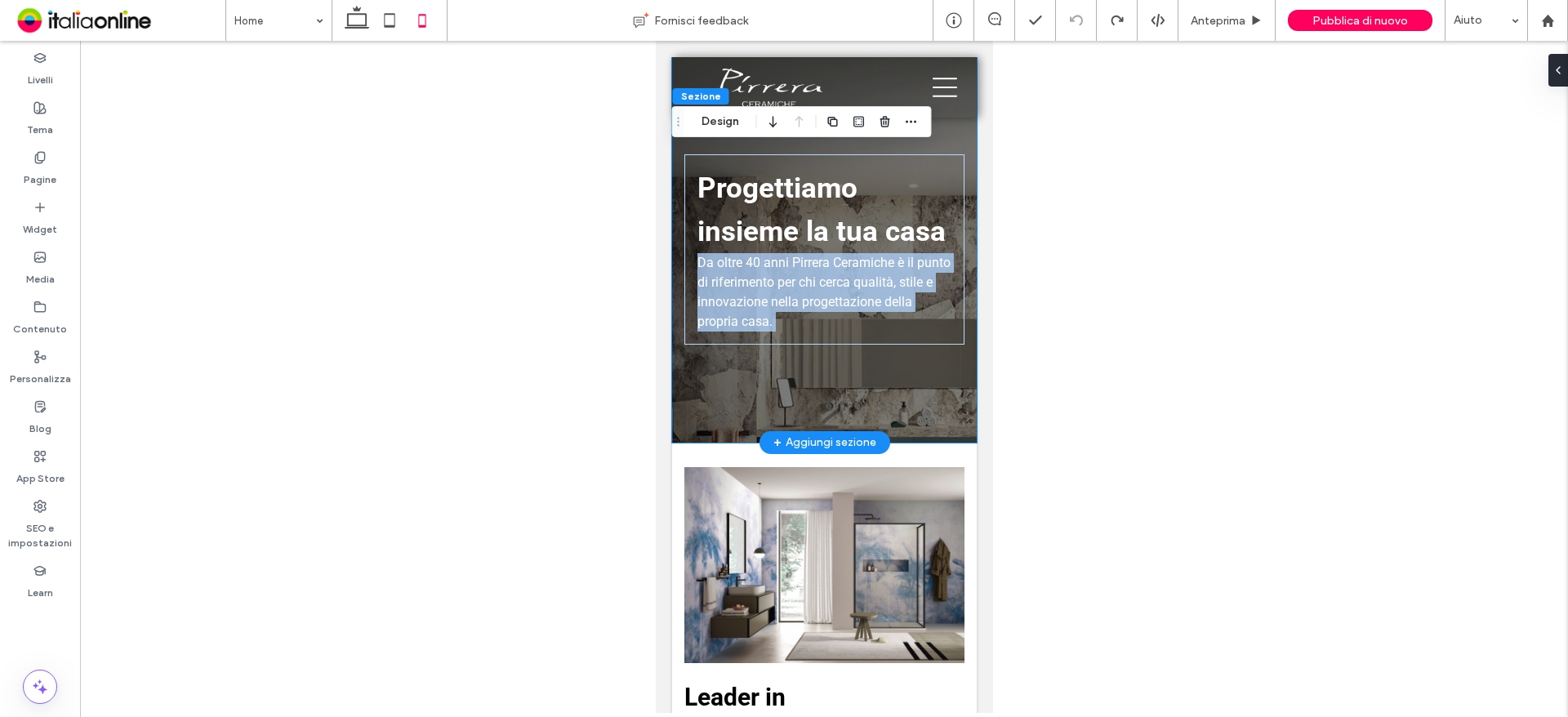
click at [912, 443] on div "Progettiamo insieme la tua casa Da oltre 40 anni [PERSON_NAME] è il punto di ri…" at bounding box center [823, 250] width 305 height 386
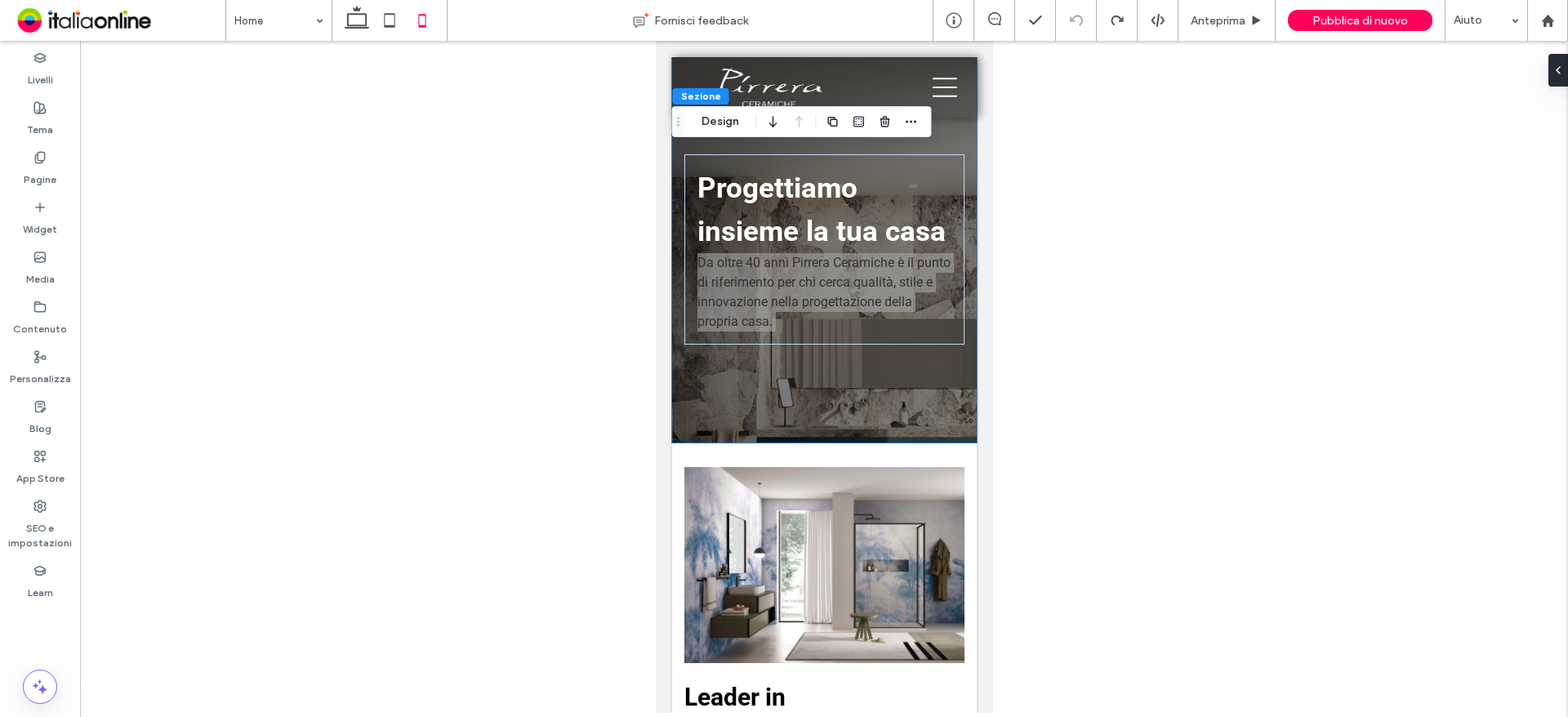
click at [1188, 406] on div at bounding box center [823, 377] width 1488 height 672
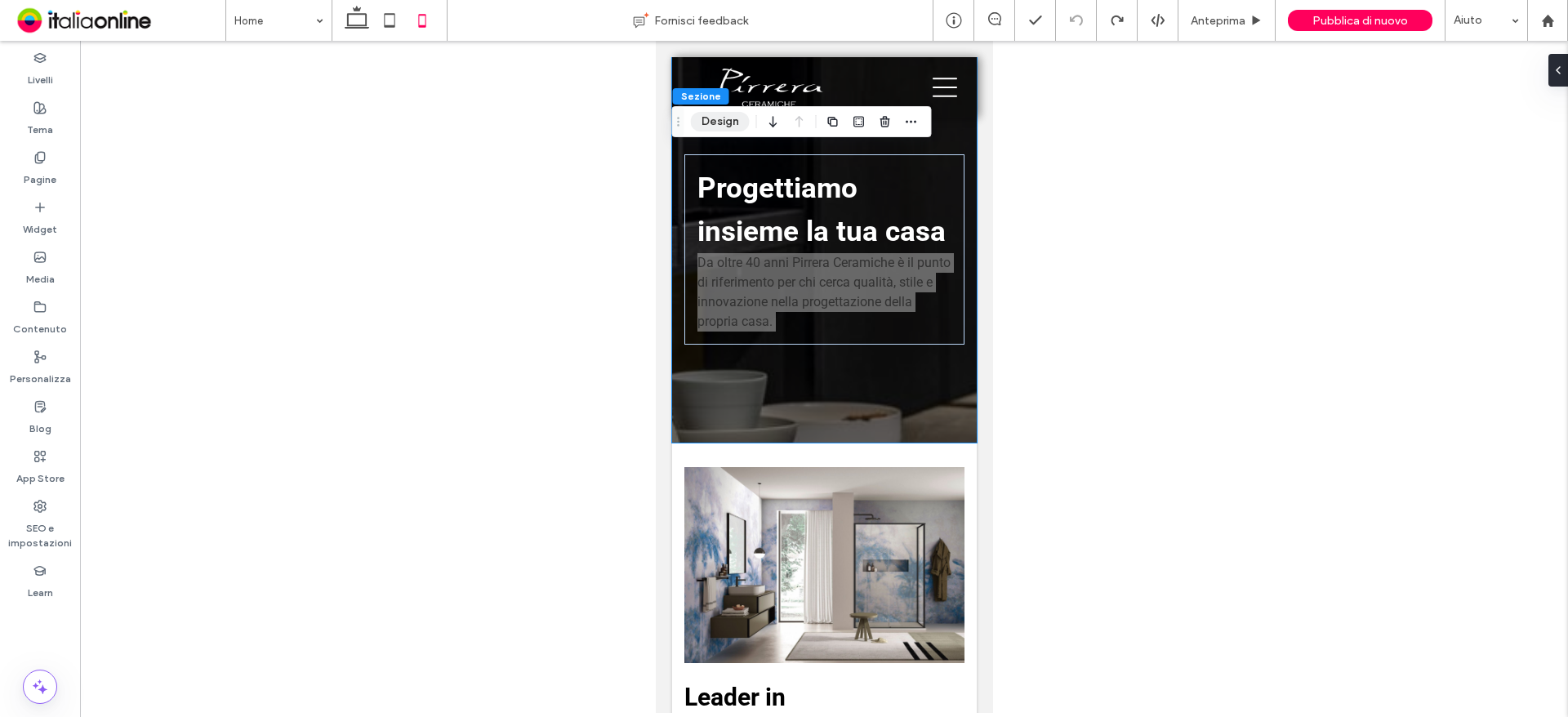
click at [722, 121] on button "Design" at bounding box center [720, 122] width 59 height 20
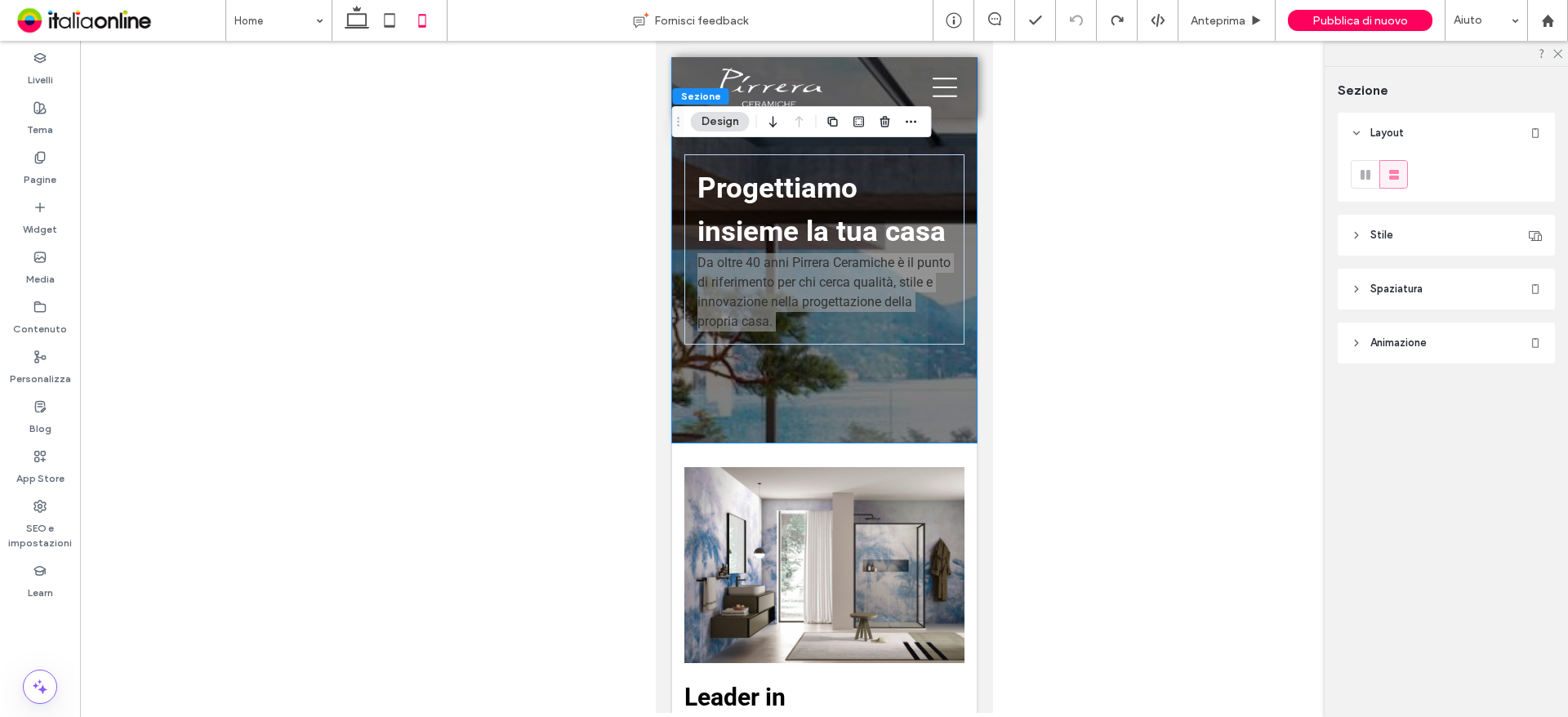
click at [1370, 244] on header "Stile" at bounding box center [1446, 235] width 217 height 41
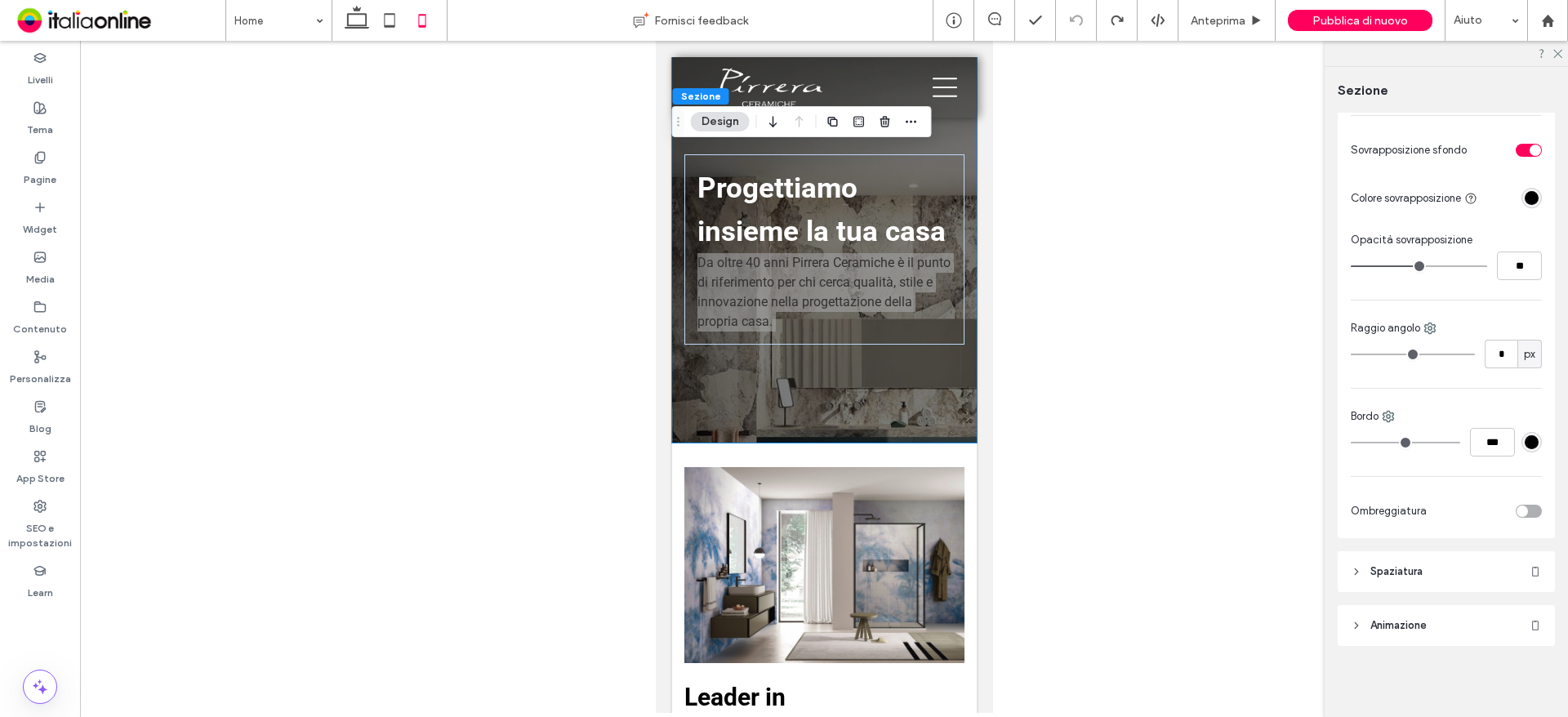
scroll to position [249, 0]
click at [1054, 121] on div at bounding box center [823, 377] width 1488 height 672
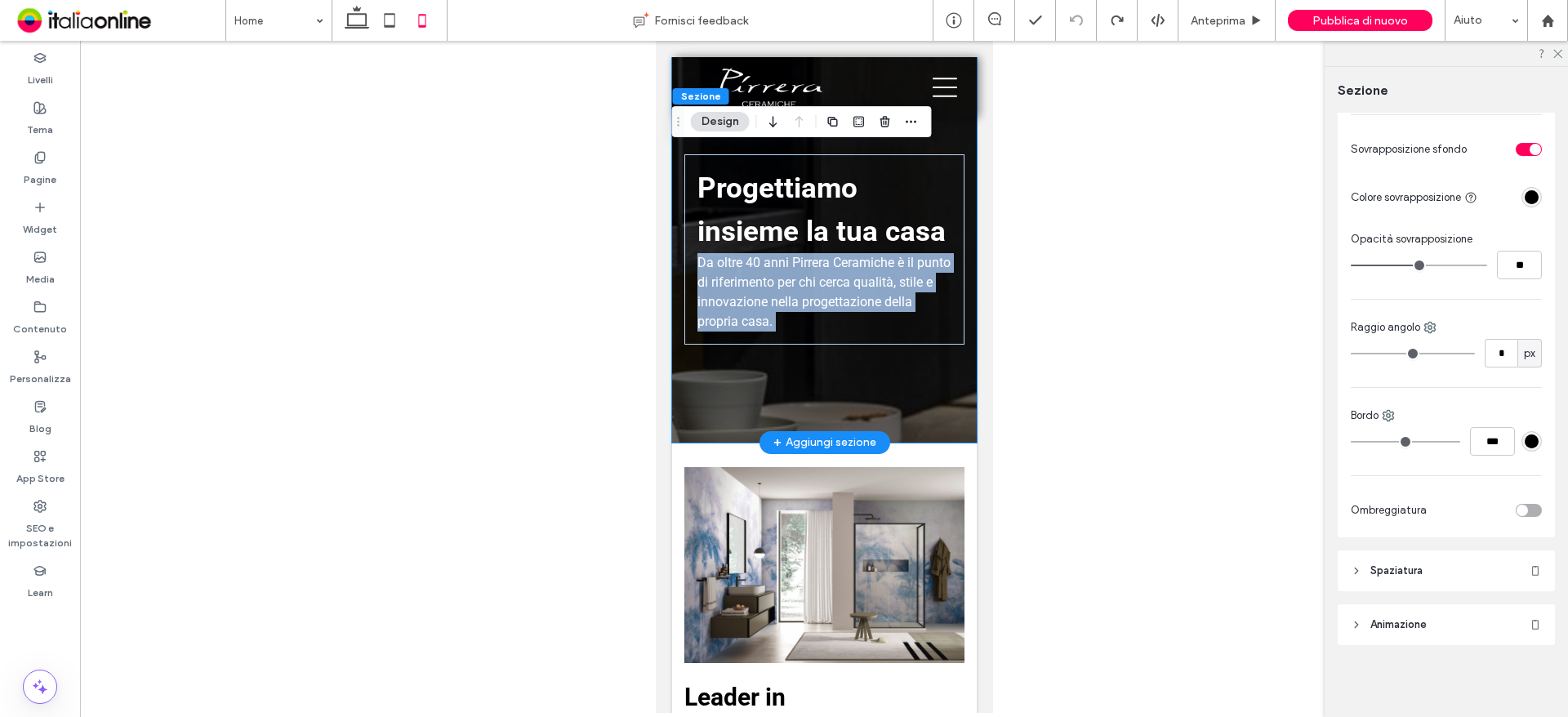
click at [915, 413] on div "Progettiamo insieme la tua casa Da oltre 40 anni [PERSON_NAME] è il punto di ri…" at bounding box center [823, 250] width 305 height 386
click at [915, 427] on div "Progettiamo insieme la tua casa Da oltre 40 anni [PERSON_NAME] è il punto di ri…" at bounding box center [823, 250] width 305 height 386
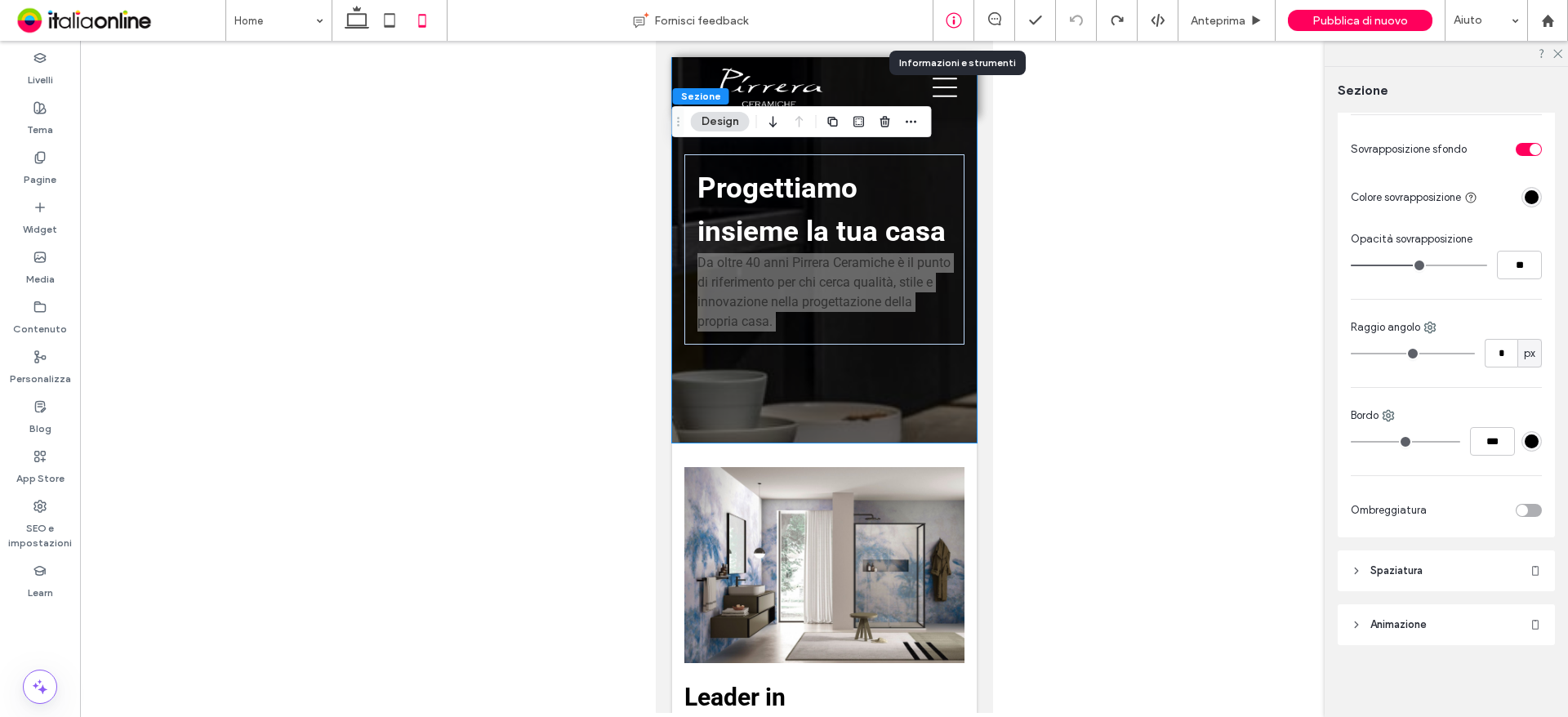
click at [948, 21] on icon at bounding box center [954, 20] width 16 height 16
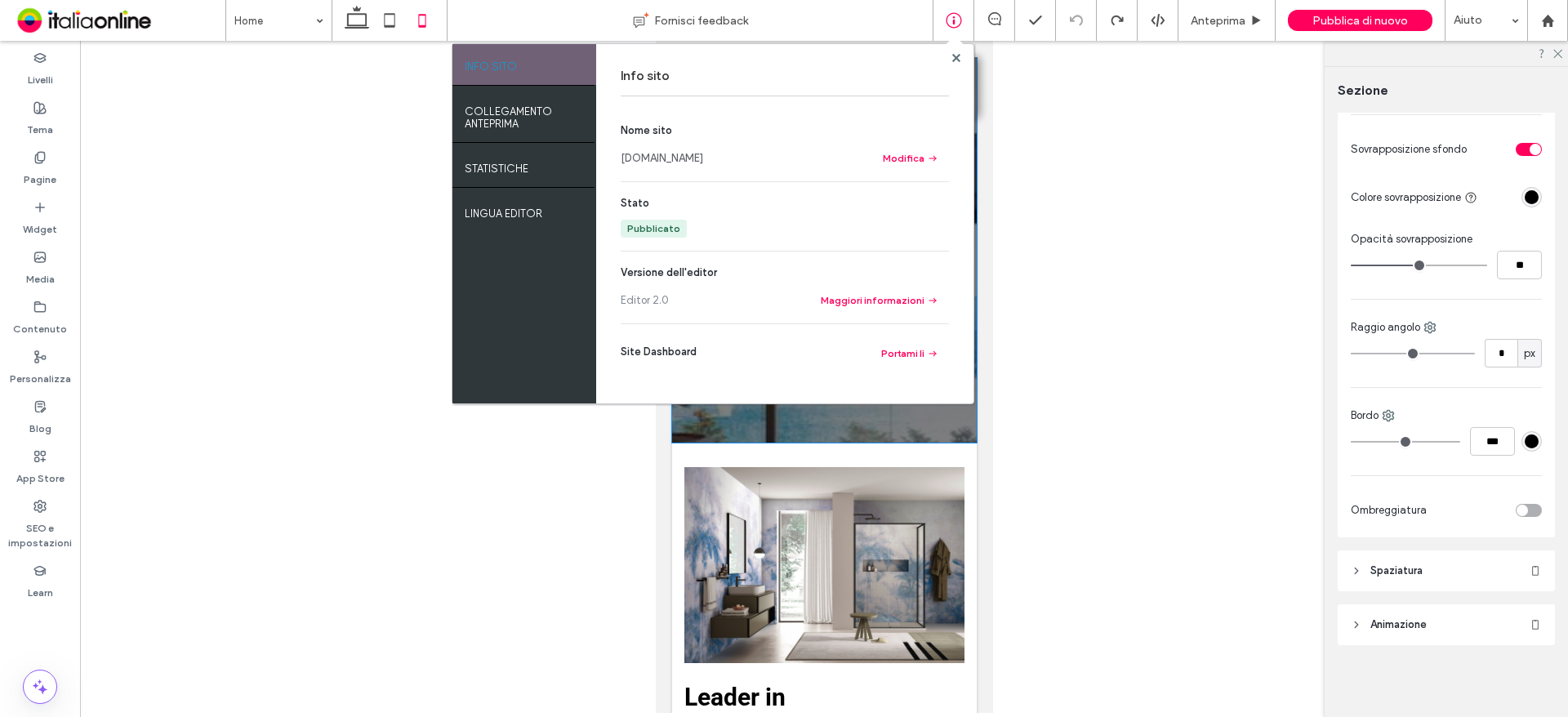
click at [694, 162] on link "[DOMAIN_NAME]" at bounding box center [662, 159] width 83 height 16
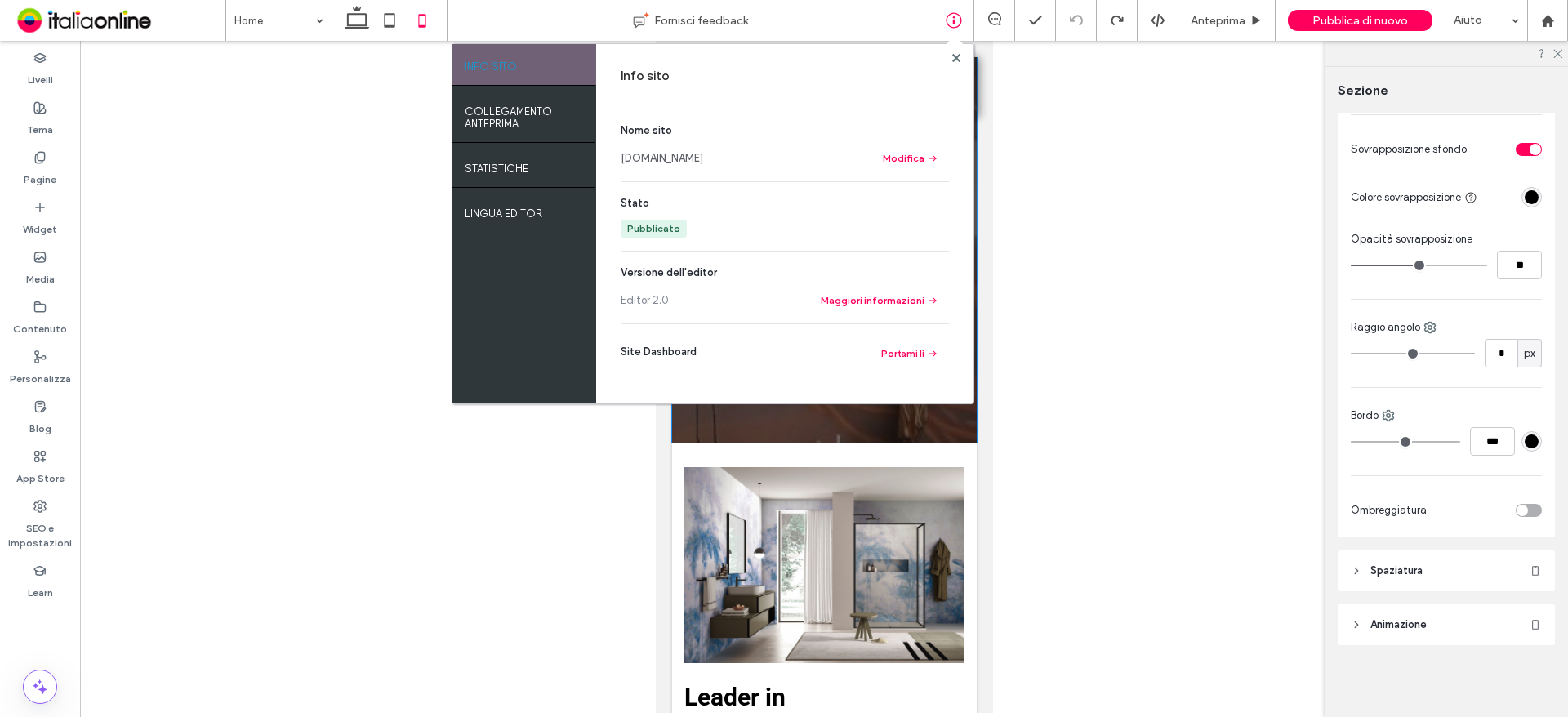
click at [1018, 527] on div at bounding box center [823, 377] width 1488 height 672
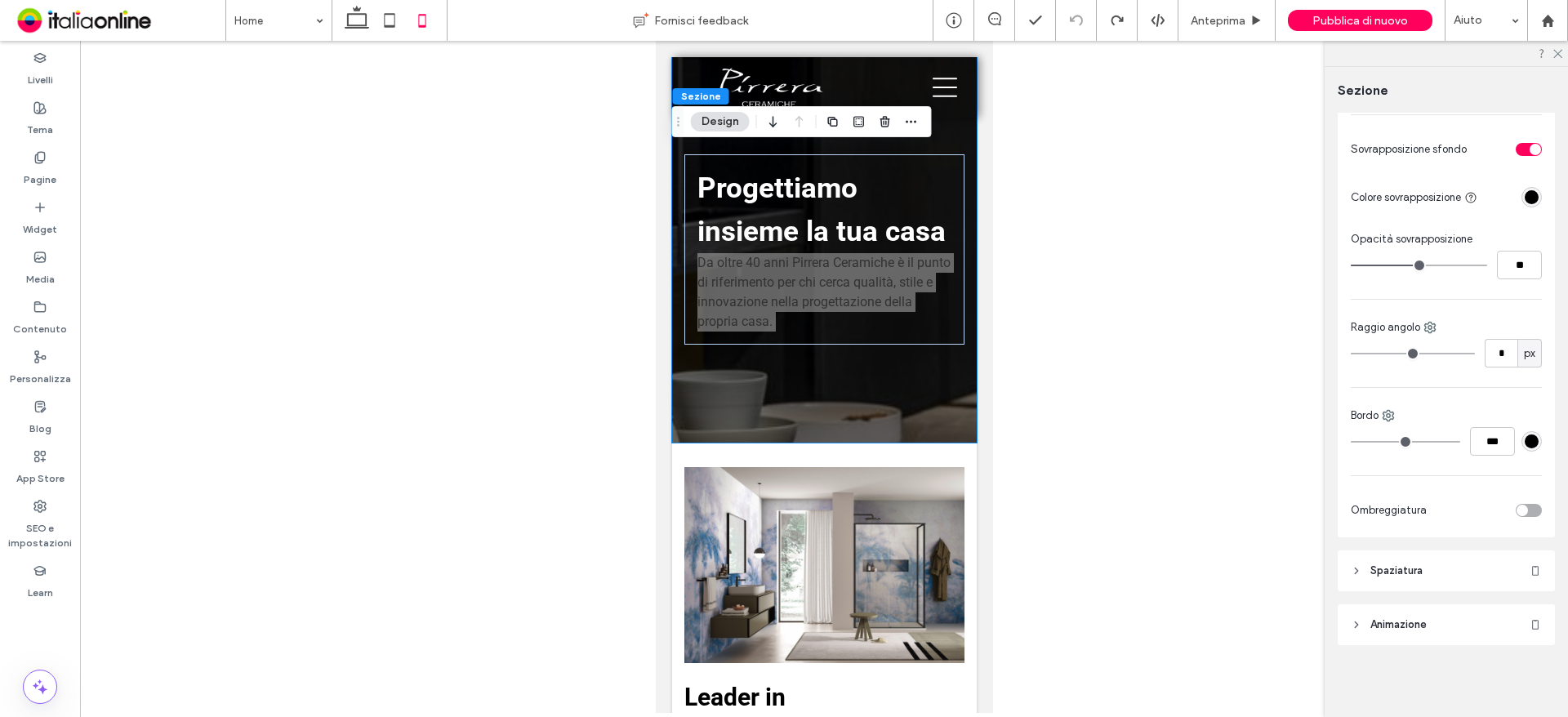
click at [1144, 296] on div at bounding box center [823, 377] width 1488 height 672
